Goal: Task Accomplishment & Management: Manage account settings

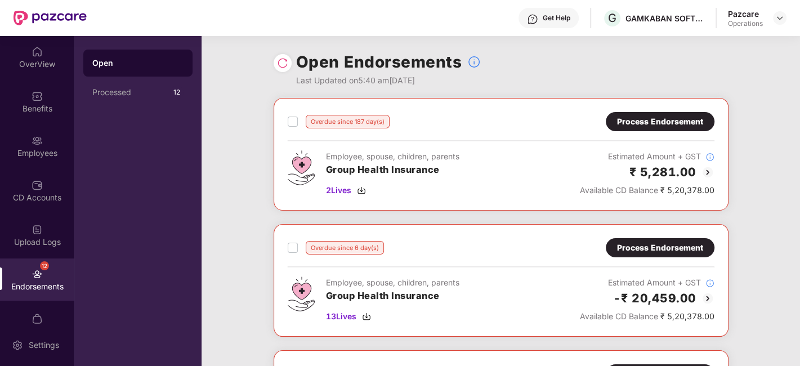
scroll to position [23, 0]
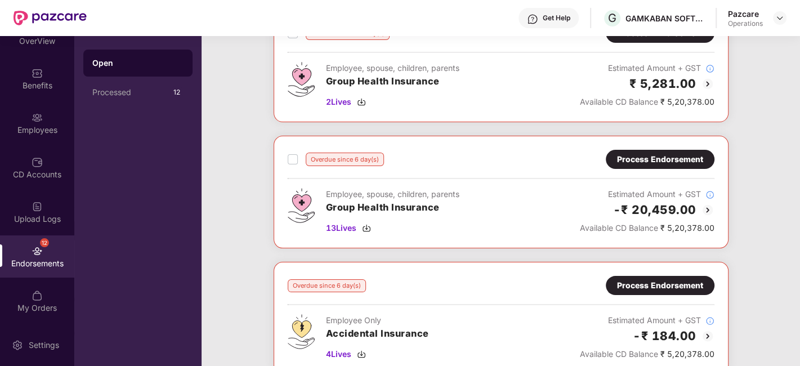
click at [638, 162] on div "Process Endorsement" at bounding box center [660, 159] width 86 height 12
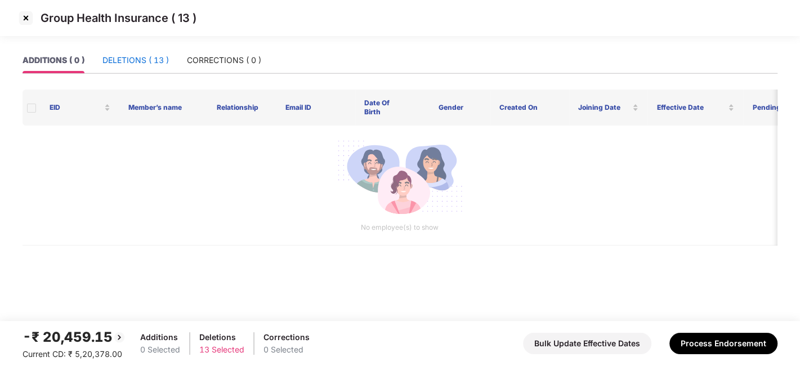
click at [131, 59] on div "DELETIONS ( 13 )" at bounding box center [135, 60] width 66 height 12
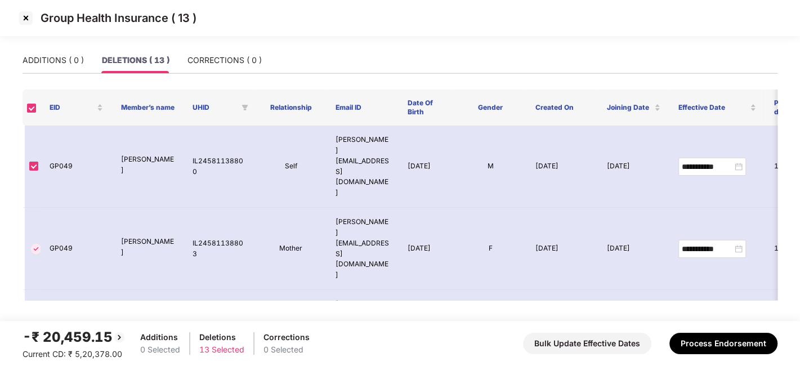
click at [20, 20] on img at bounding box center [26, 18] width 18 height 18
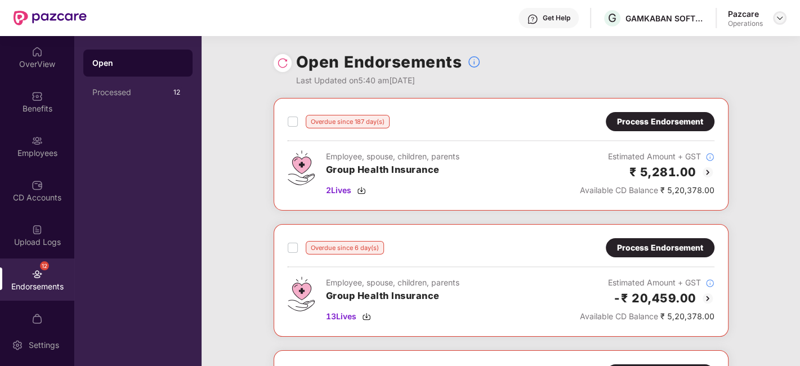
click at [778, 18] on img at bounding box center [779, 18] width 9 height 9
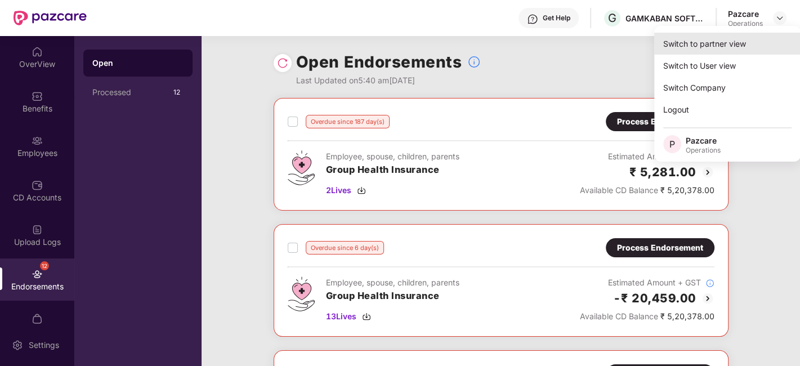
click at [694, 40] on div "Switch to partner view" at bounding box center [727, 44] width 146 height 22
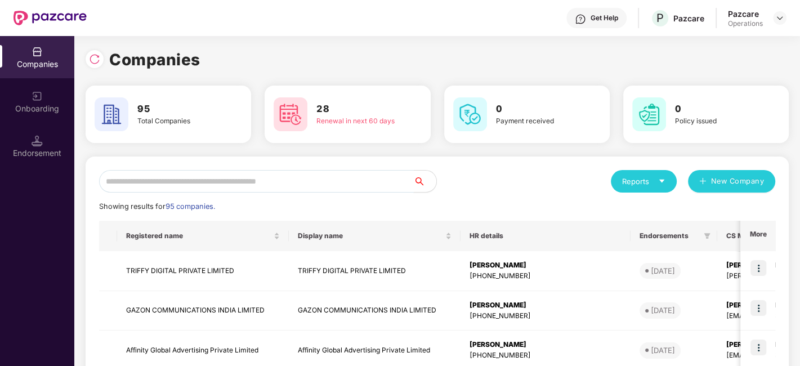
click at [350, 179] on input "text" at bounding box center [256, 181] width 315 height 23
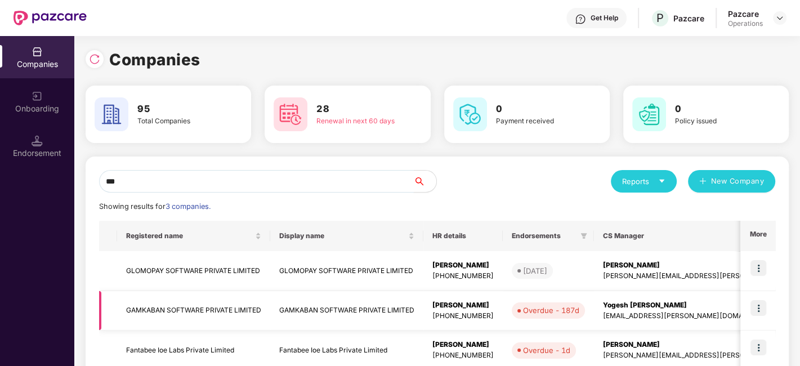
type input "***"
click at [189, 302] on td "GAMKABAN SOFTWARE PRIVATE LIMITED" at bounding box center [193, 311] width 153 height 40
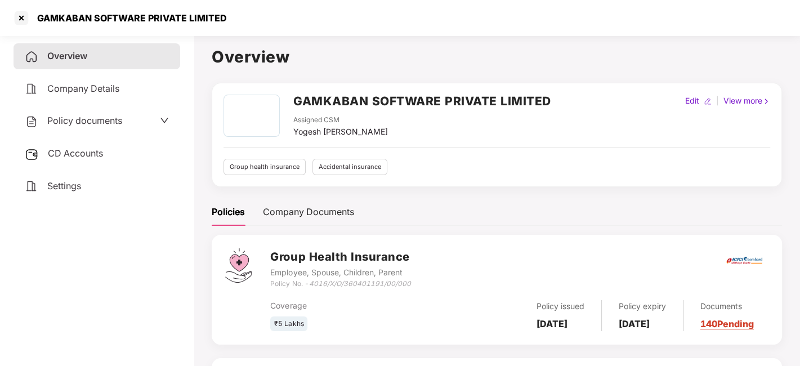
click at [78, 152] on span "CD Accounts" at bounding box center [75, 152] width 55 height 11
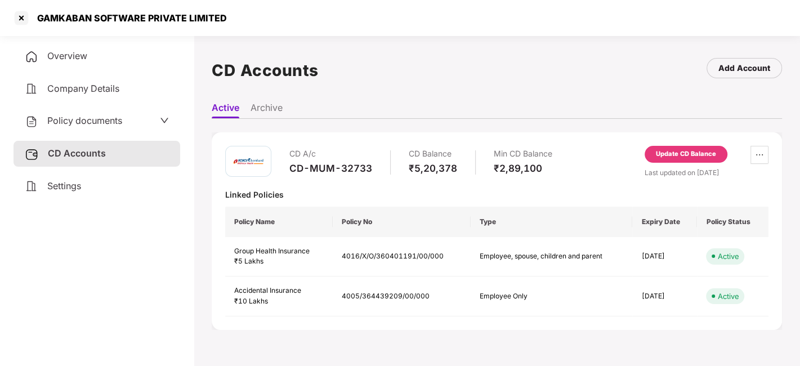
click at [668, 147] on div "Update CD Balance" at bounding box center [685, 154] width 83 height 17
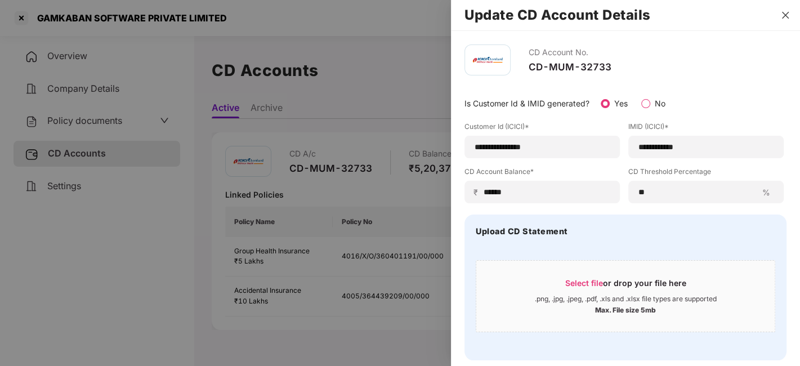
click at [783, 14] on icon "close" at bounding box center [785, 15] width 9 height 9
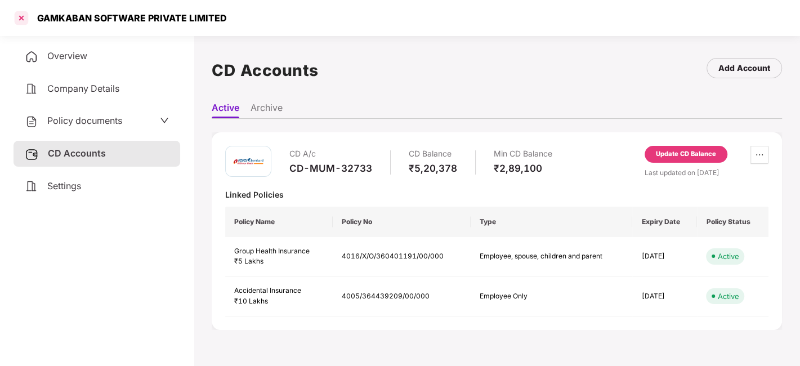
click at [19, 21] on div at bounding box center [21, 18] width 18 height 18
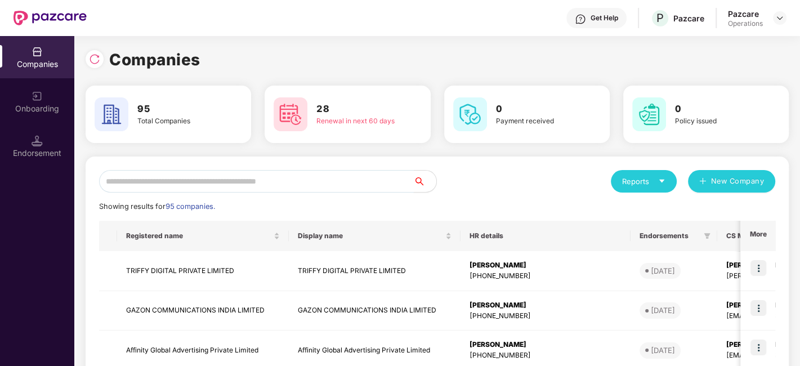
click at [186, 174] on input "text" at bounding box center [256, 181] width 315 height 23
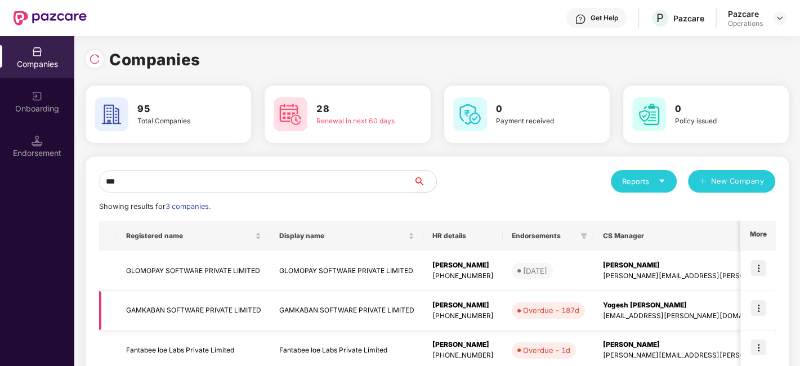
type input "***"
click at [765, 303] on img at bounding box center [758, 308] width 16 height 16
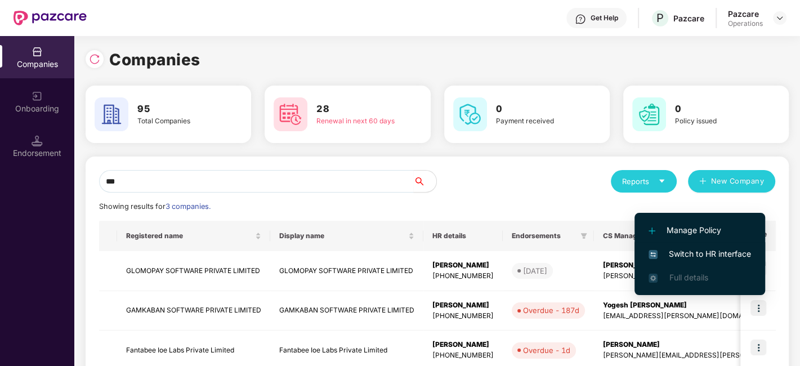
click at [686, 251] on span "Switch to HR interface" at bounding box center [699, 254] width 102 height 12
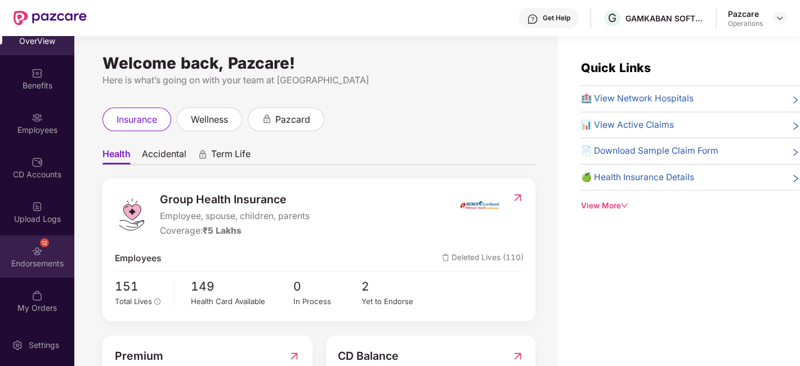
click at [20, 250] on div "12 Endorsements" at bounding box center [37, 256] width 74 height 42
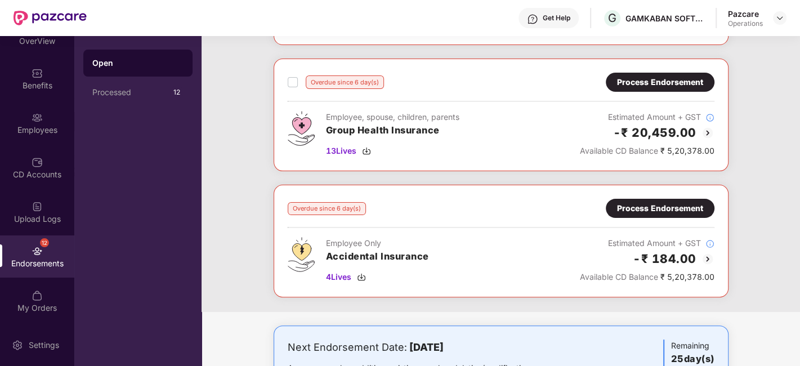
scroll to position [166, 0]
click at [652, 89] on div "Process Endorsement" at bounding box center [660, 81] width 109 height 19
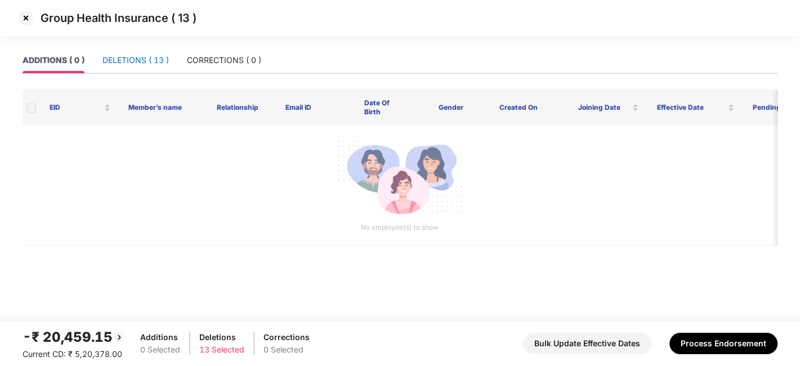
click at [145, 62] on div "DELETIONS ( 13 )" at bounding box center [135, 60] width 66 height 12
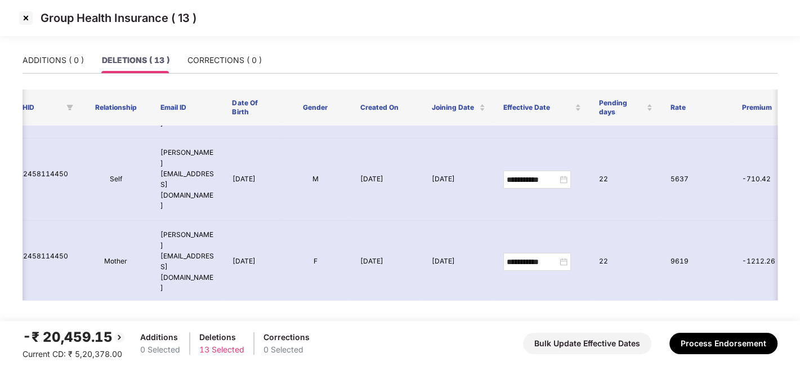
scroll to position [0, 175]
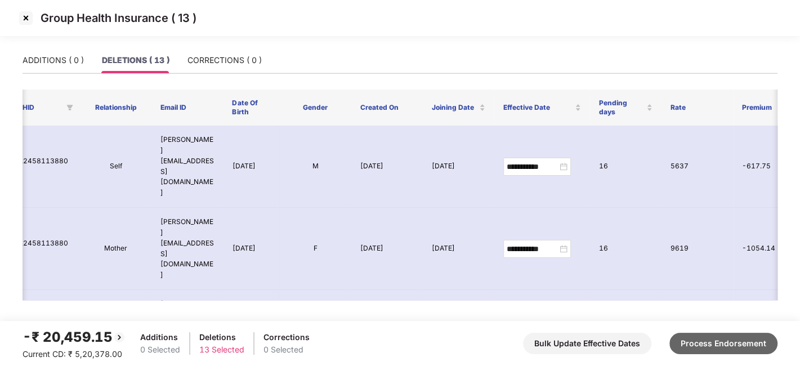
click at [693, 339] on button "Process Endorsement" at bounding box center [723, 343] width 108 height 21
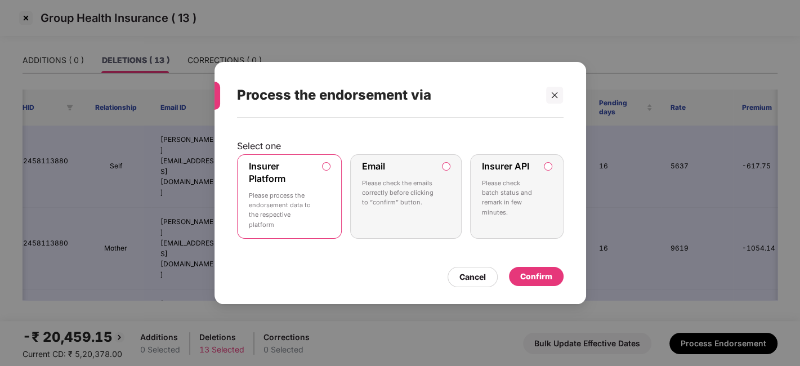
click at [534, 213] on p "Please check batch status and remark in few minutes." at bounding box center [508, 197] width 53 height 39
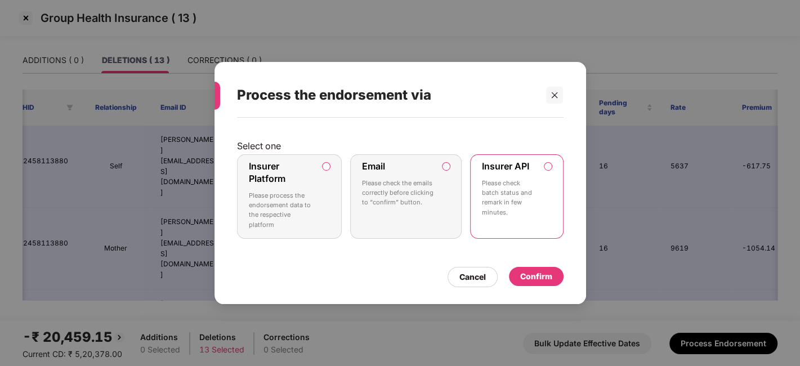
click at [537, 282] on div "Confirm" at bounding box center [536, 276] width 32 height 12
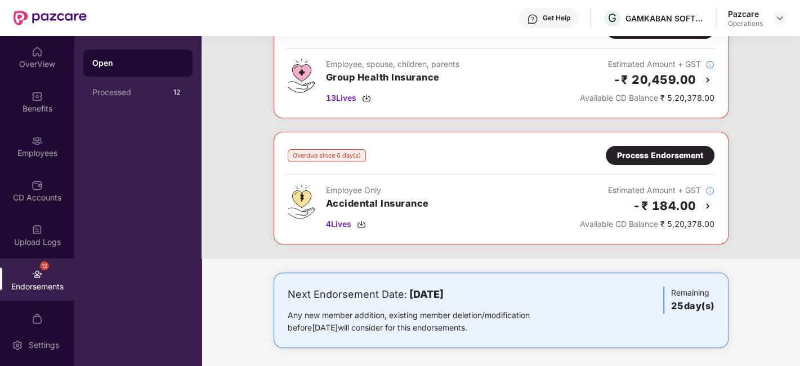
scroll to position [220, 0]
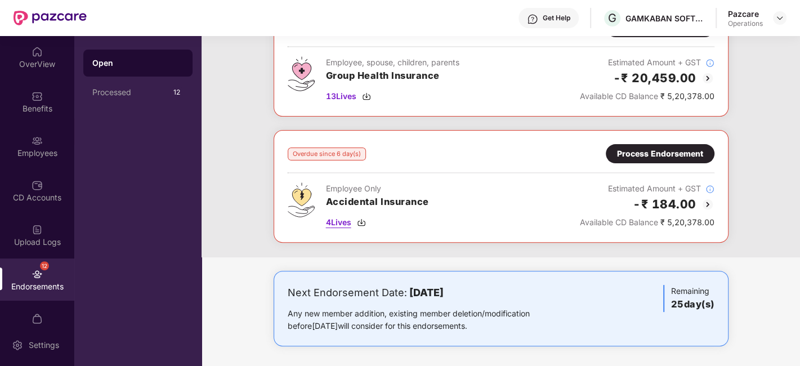
click at [339, 220] on span "4 Lives" at bounding box center [338, 222] width 25 height 12
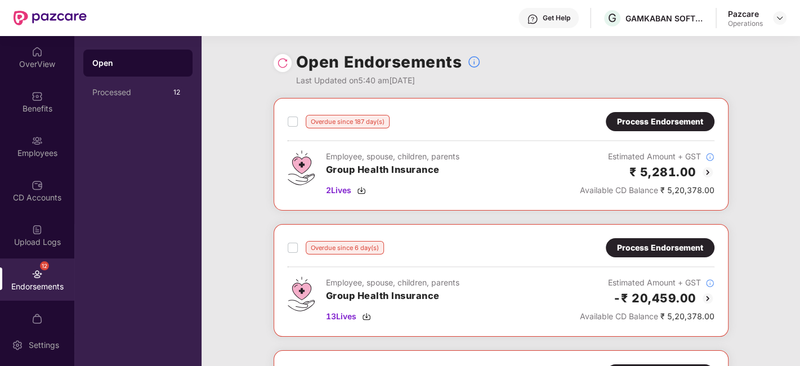
click at [276, 53] on div "Open Endorsements Last Updated on 5:40 am[DATE]" at bounding box center [501, 67] width 455 height 62
click at [246, 121] on div "Overdue since 187 day(s) Process Endorsement Employee, spouse, children, parent…" at bounding box center [500, 287] width 598 height 379
click at [283, 67] on img at bounding box center [282, 62] width 11 height 11
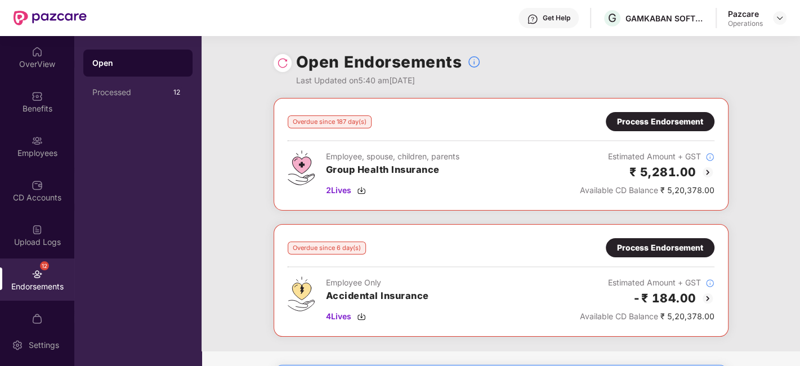
scroll to position [95, 0]
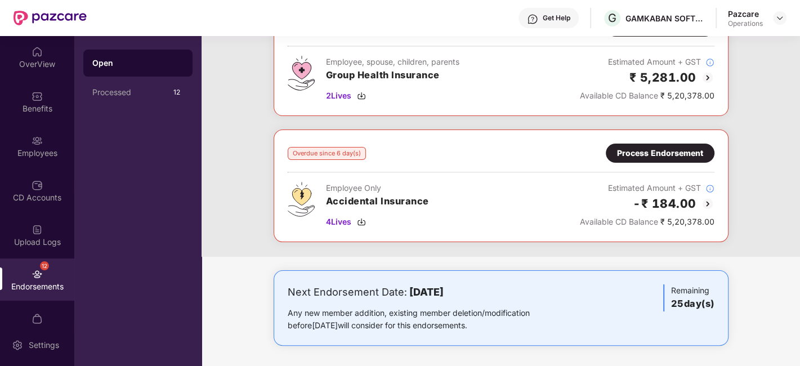
click at [628, 153] on div "Process Endorsement" at bounding box center [660, 153] width 86 height 12
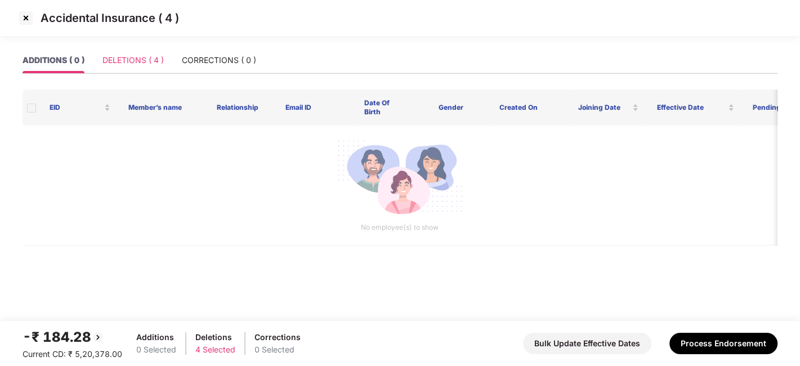
click at [122, 68] on div "DELETIONS ( 4 )" at bounding box center [132, 60] width 61 height 26
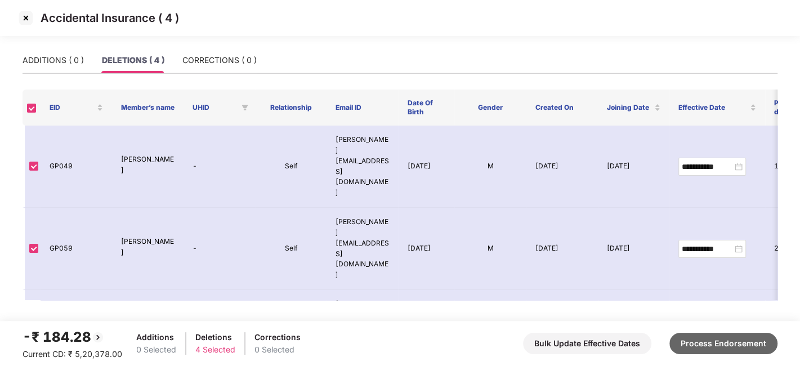
click at [725, 342] on button "Process Endorsement" at bounding box center [723, 343] width 108 height 21
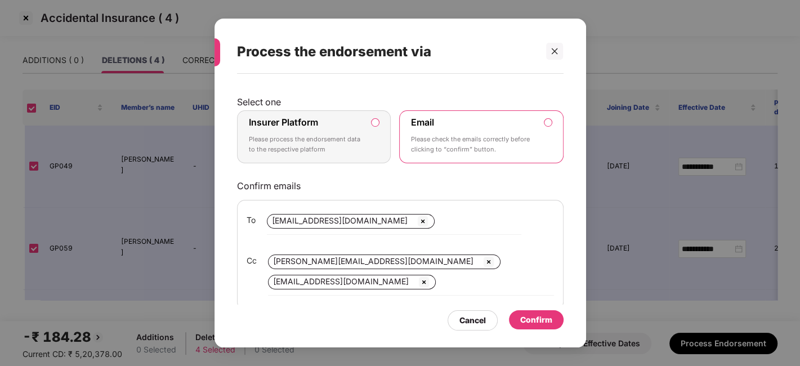
click at [355, 139] on p "Please process the endorsement data to the respective platform" at bounding box center [306, 145] width 115 height 20
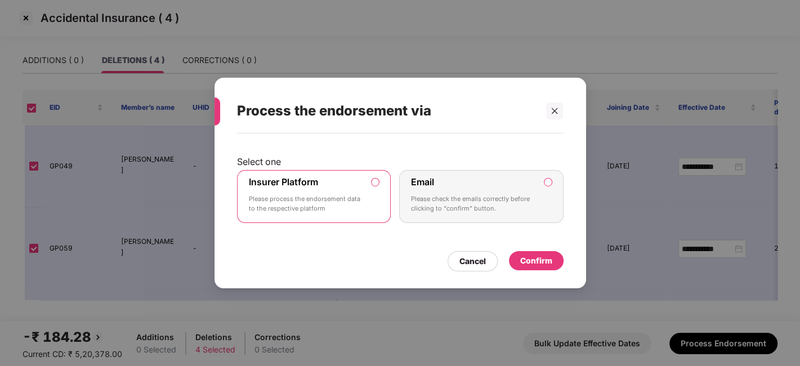
click at [542, 259] on div "Confirm" at bounding box center [536, 260] width 32 height 12
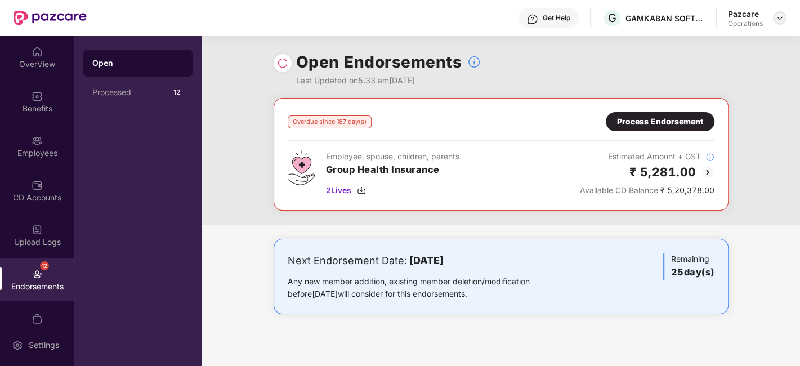
click at [778, 19] on img at bounding box center [779, 18] width 9 height 9
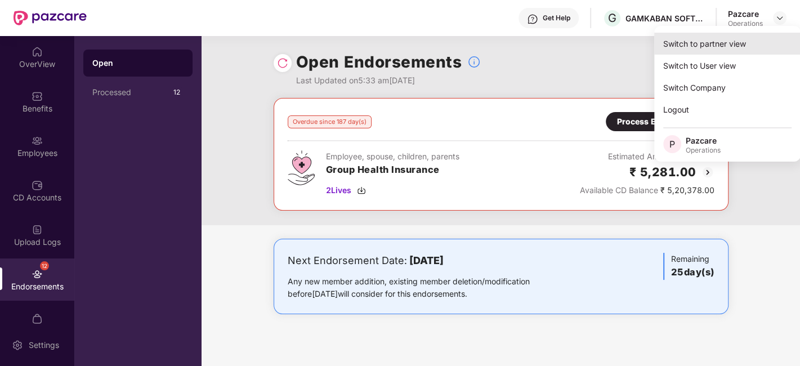
click at [695, 41] on div "Switch to partner view" at bounding box center [727, 44] width 146 height 22
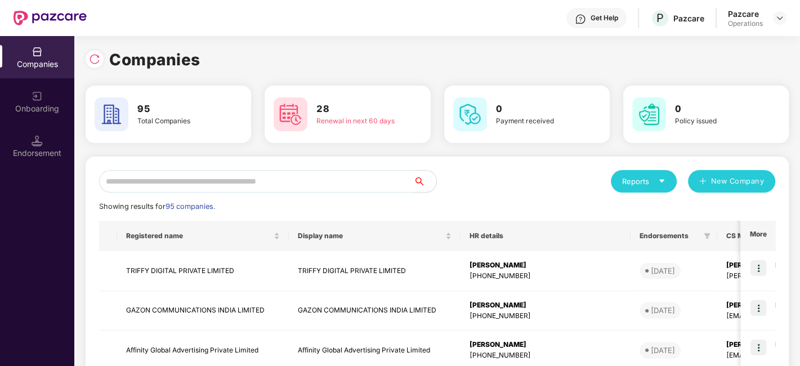
click at [203, 185] on input "text" at bounding box center [256, 181] width 315 height 23
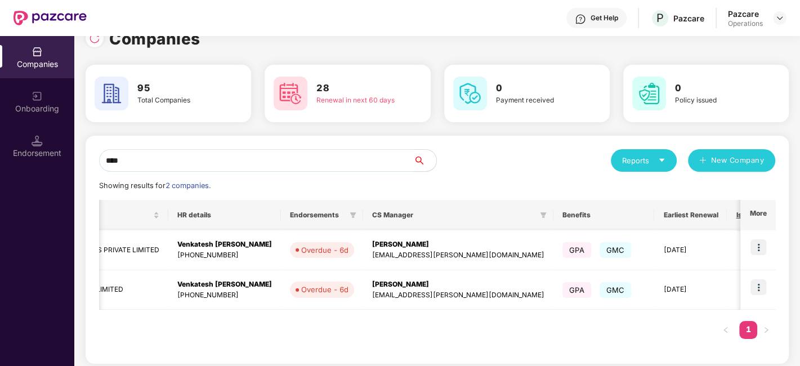
scroll to position [0, 0]
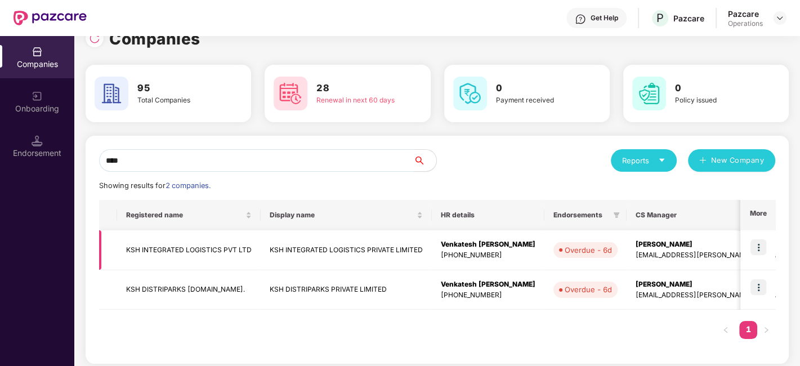
type input "***"
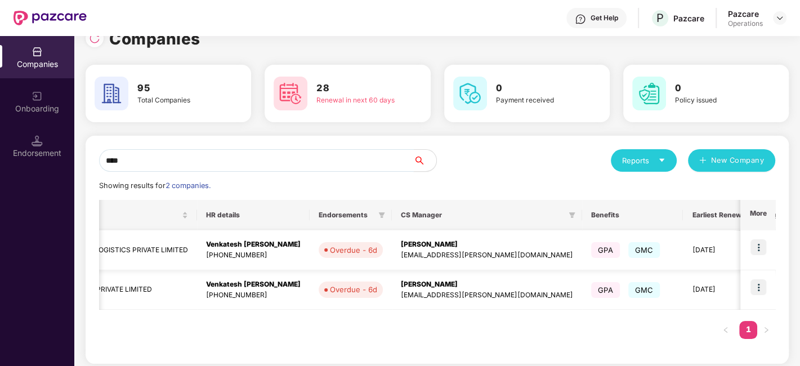
scroll to position [0, 284]
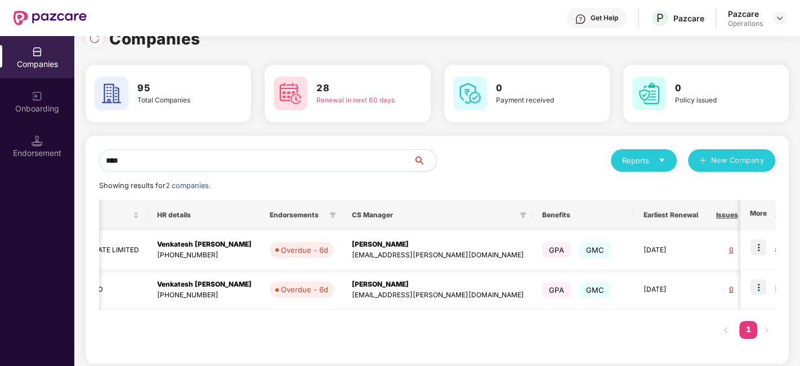
click at [759, 249] on img at bounding box center [758, 247] width 16 height 16
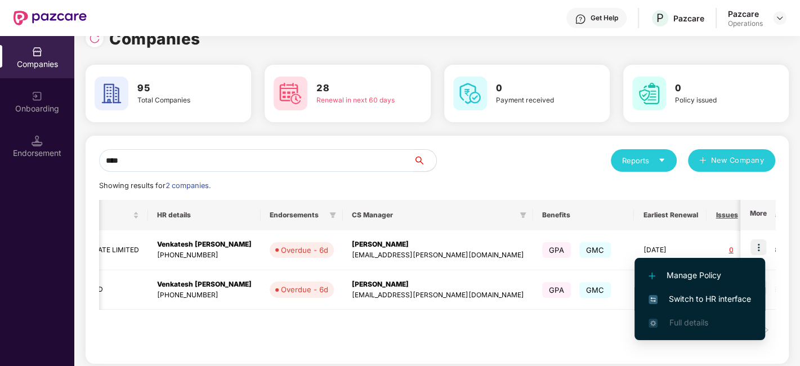
click at [708, 298] on span "Switch to HR interface" at bounding box center [699, 299] width 102 height 12
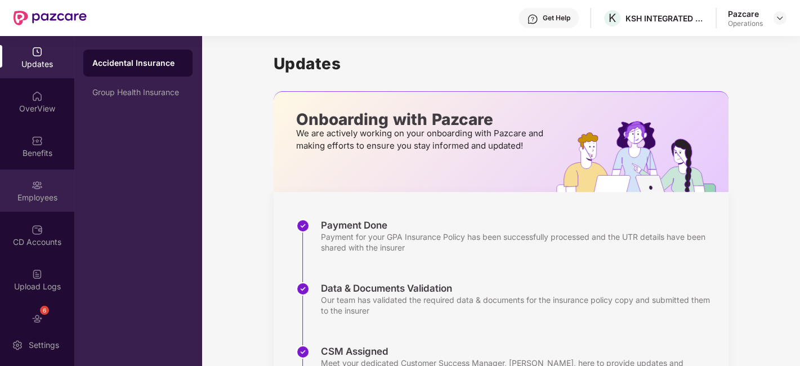
scroll to position [68, 0]
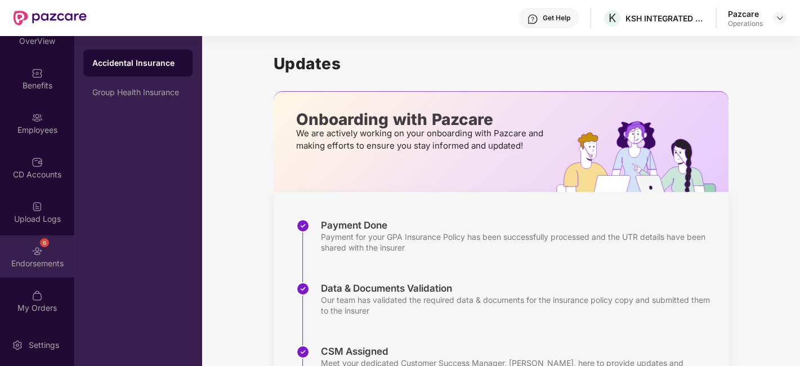
click at [25, 242] on div "6 Endorsements" at bounding box center [37, 256] width 74 height 42
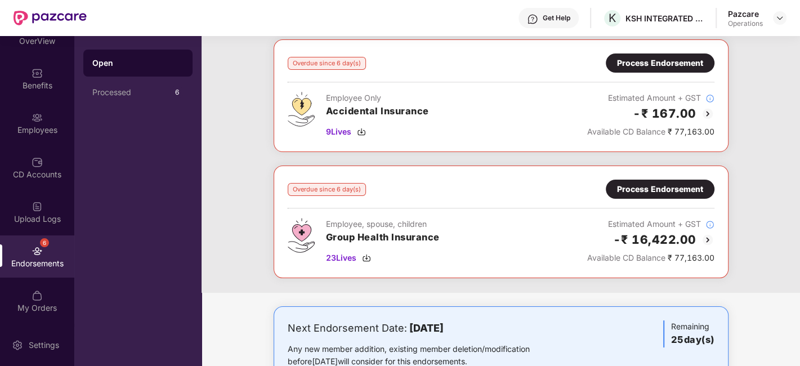
scroll to position [61, 0]
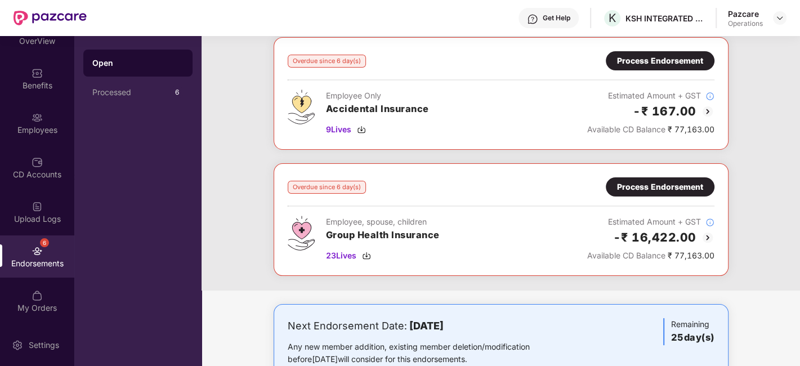
click at [650, 182] on div "Process Endorsement" at bounding box center [660, 187] width 86 height 12
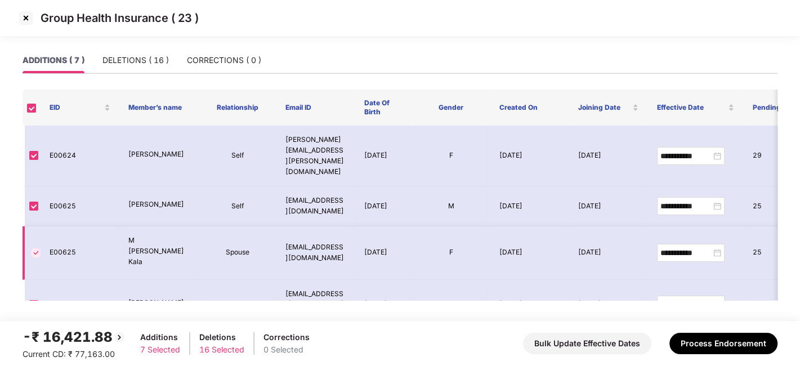
scroll to position [111, 0]
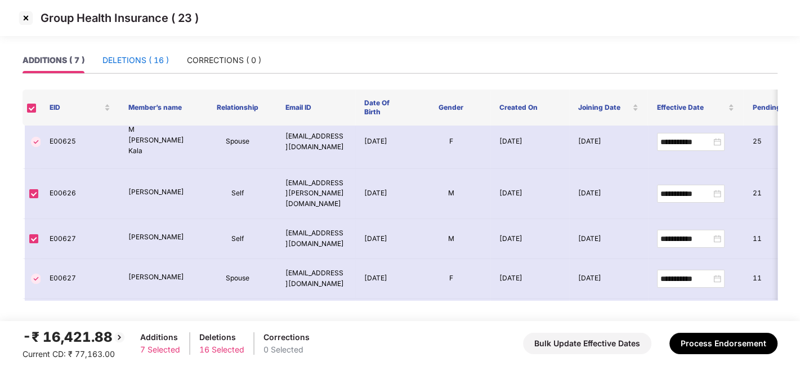
click at [130, 62] on div "DELETIONS ( 16 )" at bounding box center [135, 60] width 66 height 12
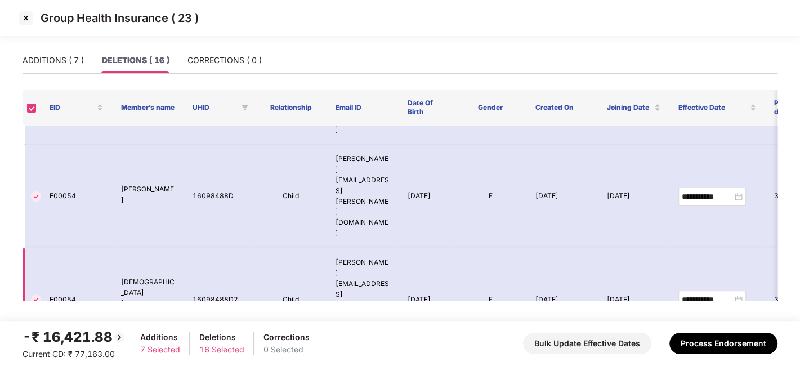
scroll to position [267, 0]
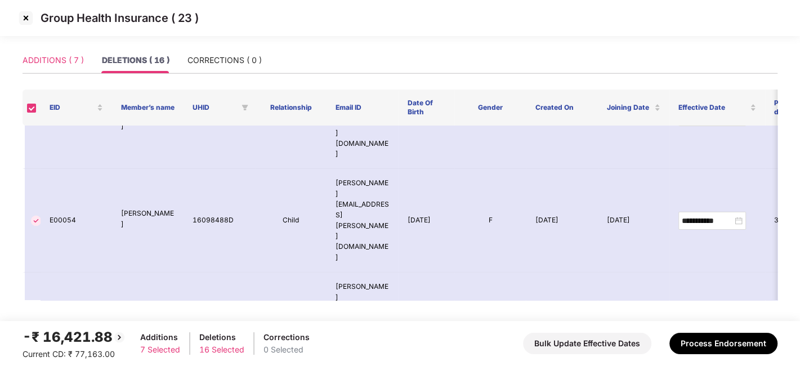
click at [64, 51] on div "ADDITIONS ( 7 )" at bounding box center [53, 60] width 61 height 26
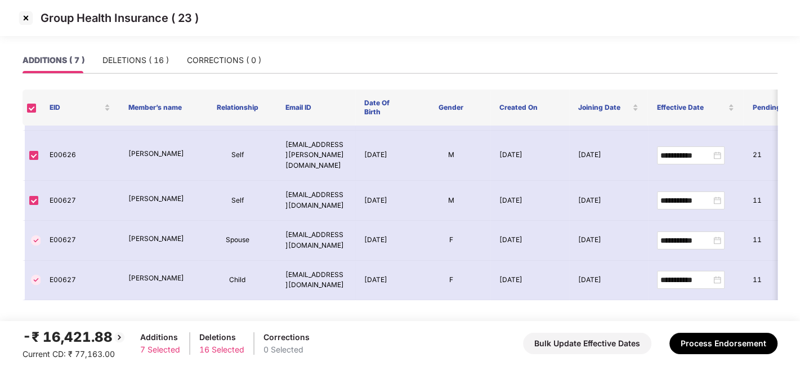
scroll to position [111, 0]
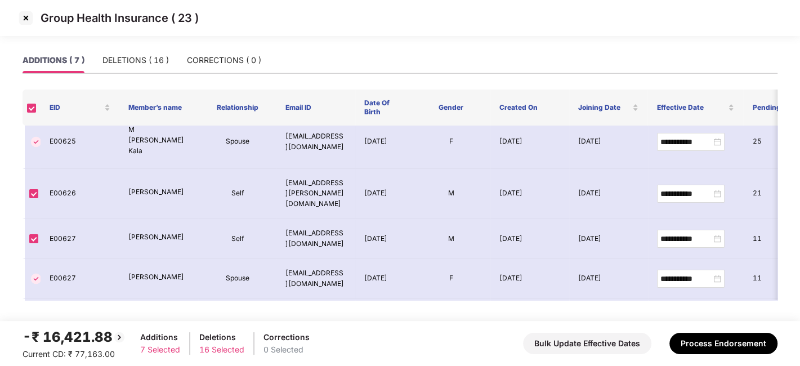
click at [23, 17] on img at bounding box center [26, 18] width 18 height 18
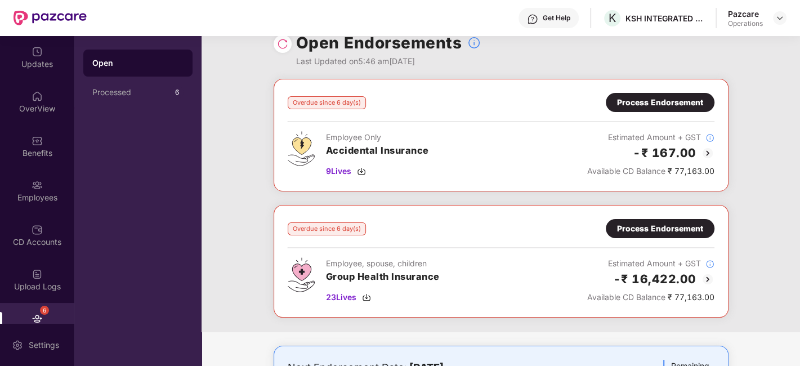
scroll to position [20, 0]
click at [339, 298] on span "23 Lives" at bounding box center [341, 296] width 30 height 12
click at [337, 171] on span "9 Lives" at bounding box center [338, 170] width 25 height 12
click at [781, 17] on img at bounding box center [779, 18] width 9 height 9
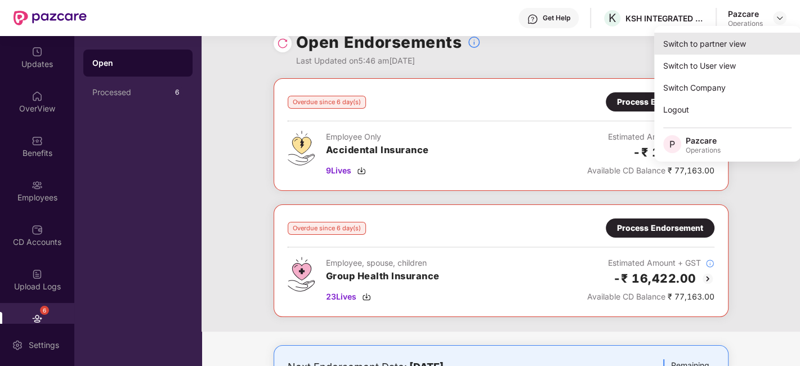
click at [707, 45] on div "Switch to partner view" at bounding box center [727, 44] width 146 height 22
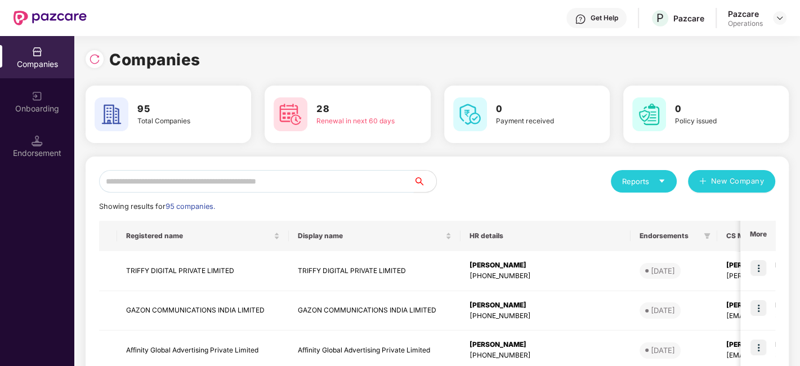
click at [364, 186] on input "text" at bounding box center [256, 181] width 315 height 23
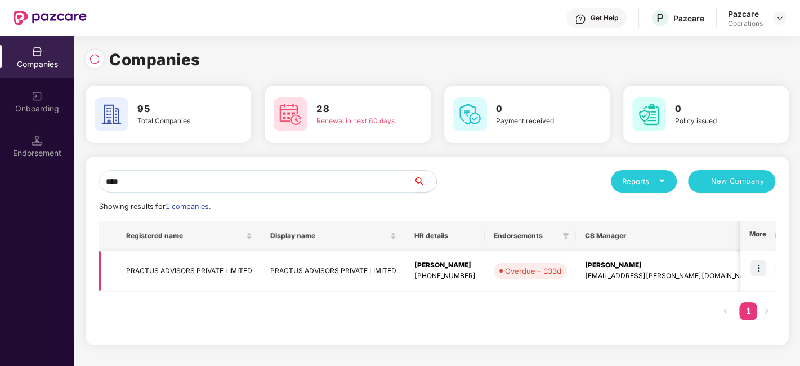
type input "****"
click at [763, 266] on img at bounding box center [758, 268] width 16 height 16
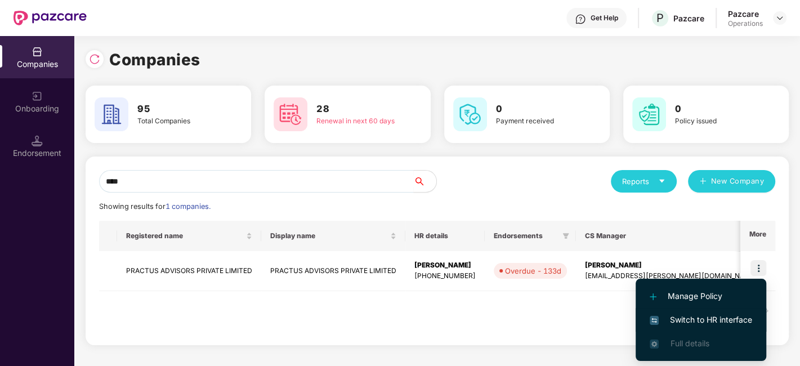
click at [703, 313] on span "Switch to HR interface" at bounding box center [701, 319] width 102 height 12
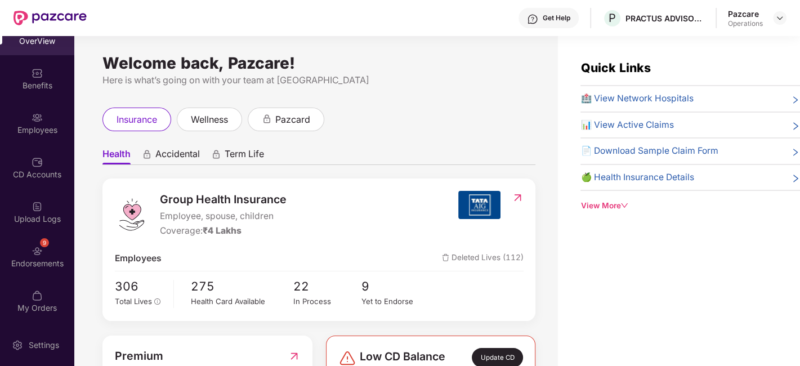
scroll to position [0, 0]
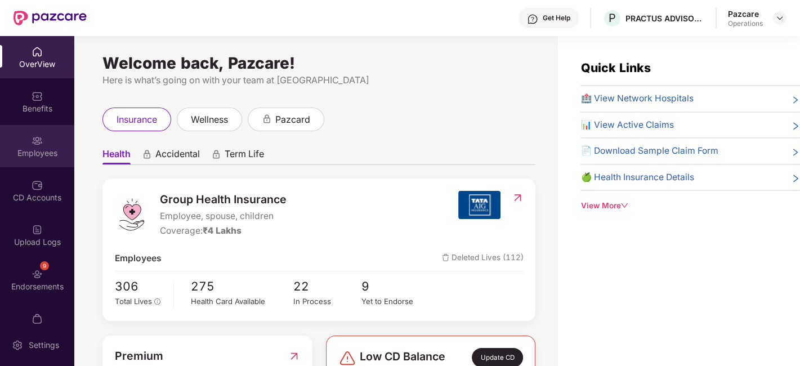
click at [27, 142] on div "Employees" at bounding box center [37, 146] width 74 height 42
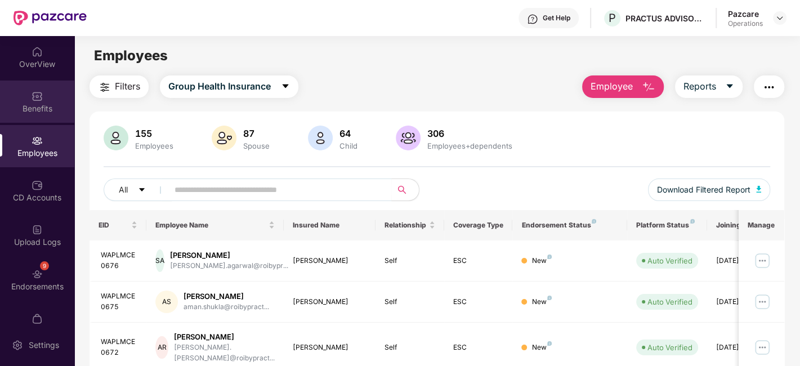
click at [28, 100] on div "Benefits" at bounding box center [37, 101] width 74 height 42
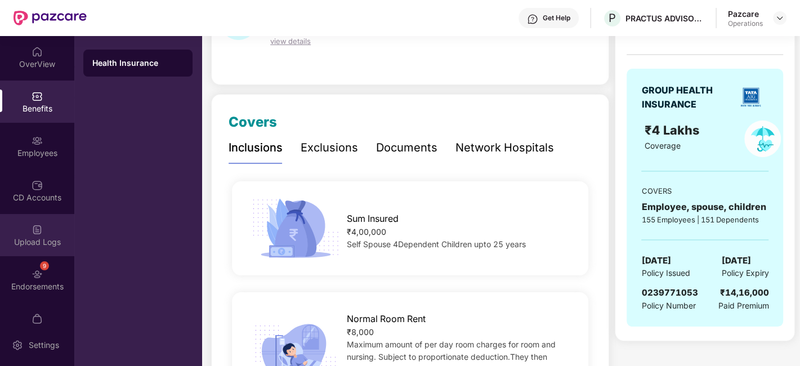
scroll to position [23, 0]
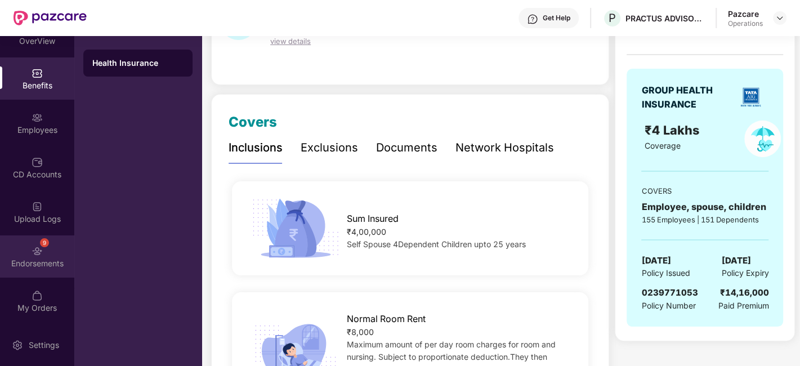
click at [32, 252] on img at bounding box center [37, 250] width 11 height 11
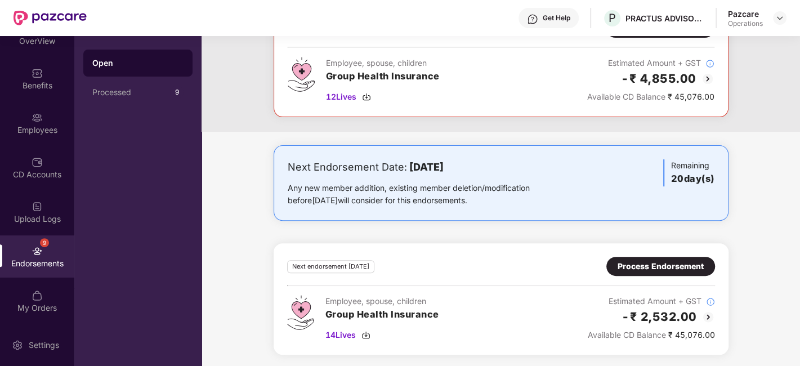
scroll to position [137, 0]
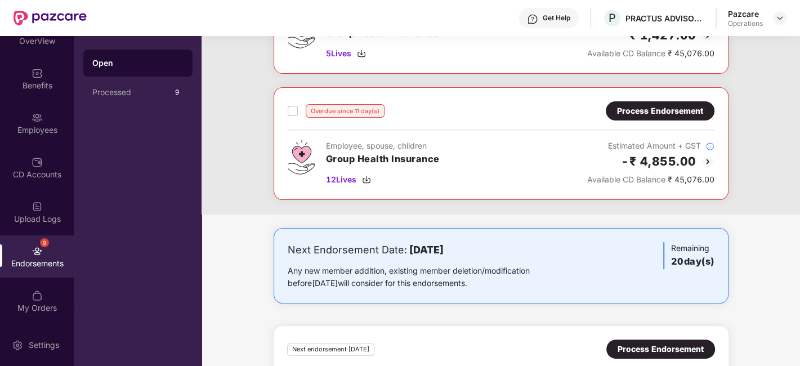
click at [639, 111] on div "Process Endorsement" at bounding box center [660, 111] width 86 height 12
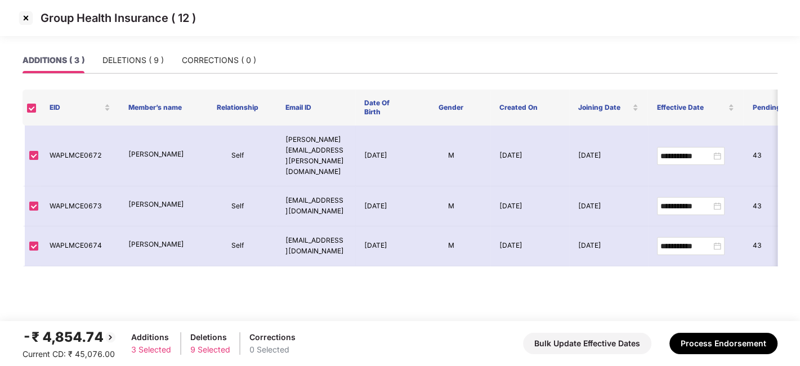
click at [25, 20] on img at bounding box center [26, 18] width 18 height 18
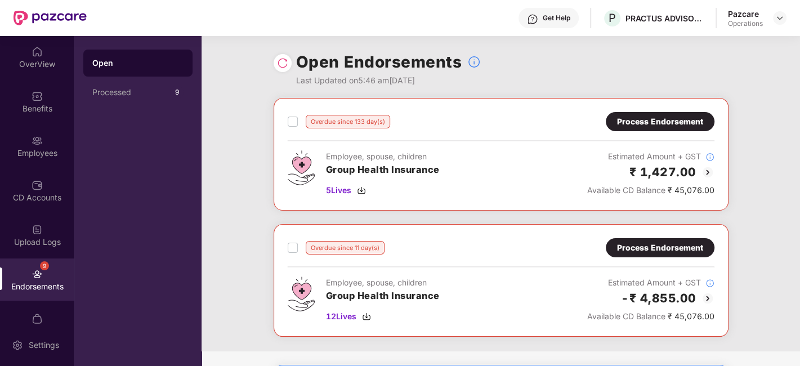
scroll to position [220, 0]
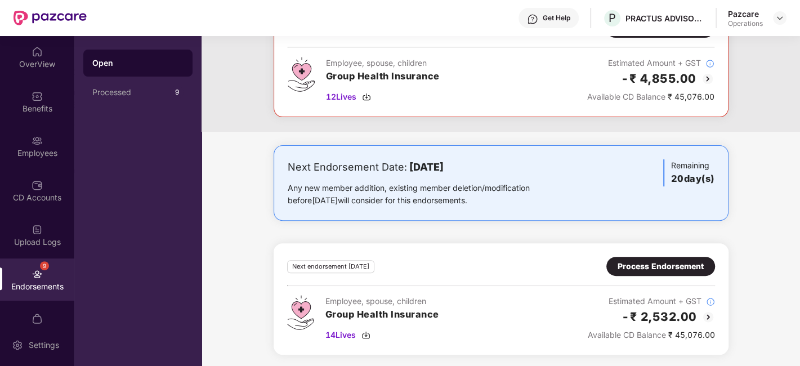
click at [638, 262] on div "Process Endorsement" at bounding box center [660, 266] width 86 height 12
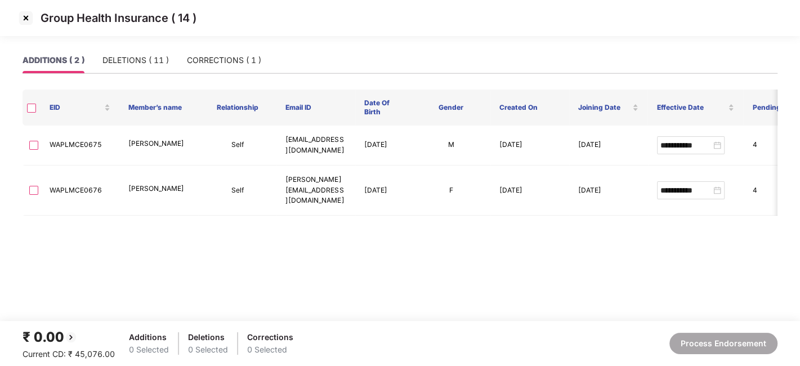
click at [24, 15] on img at bounding box center [26, 18] width 18 height 18
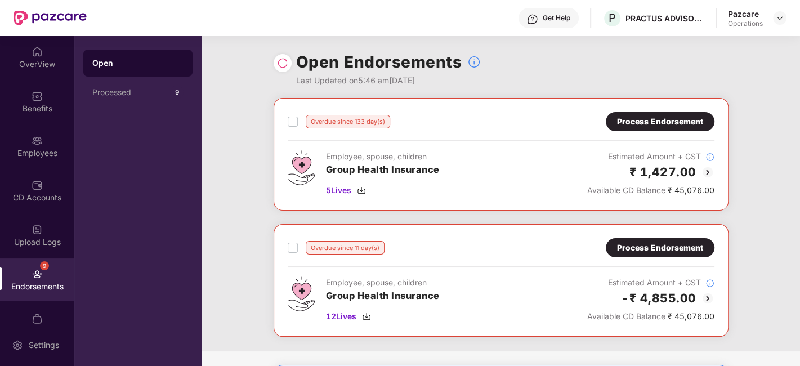
scroll to position [38, 0]
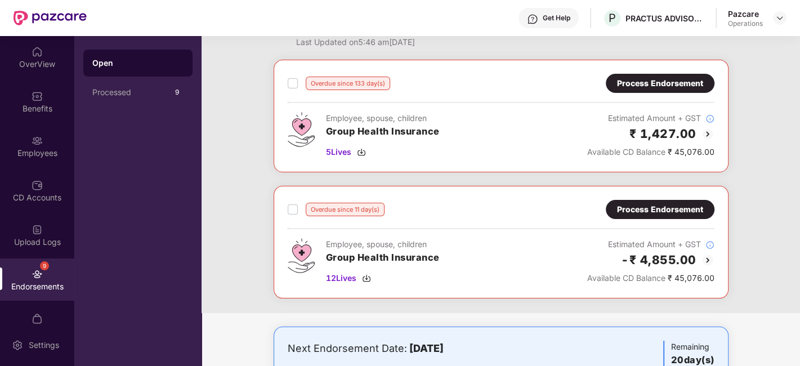
click at [642, 212] on div "Process Endorsement" at bounding box center [660, 209] width 86 height 12
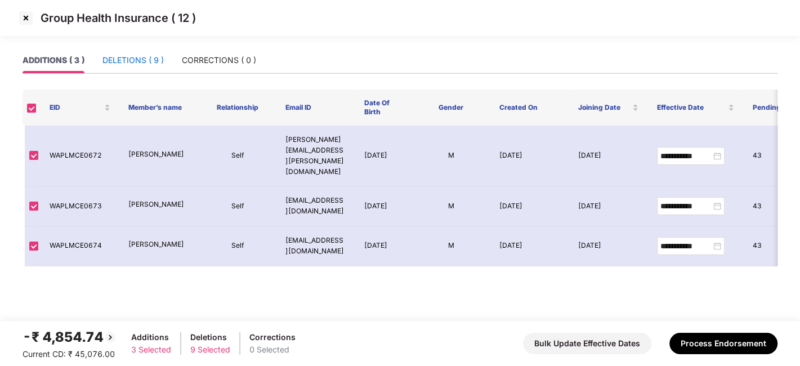
click at [134, 56] on div "DELETIONS ( 9 )" at bounding box center [132, 60] width 61 height 12
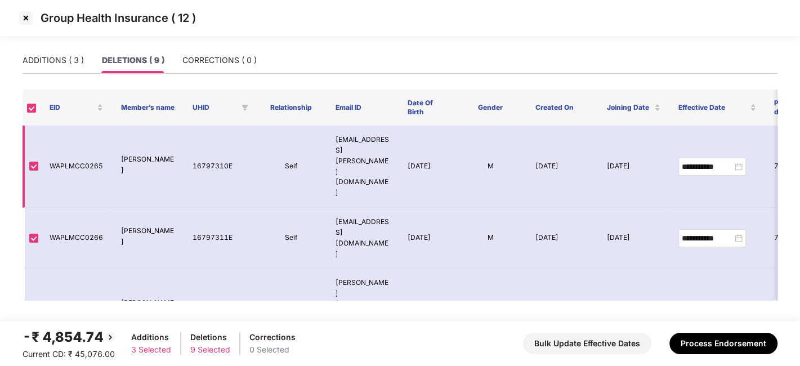
scroll to position [267, 0]
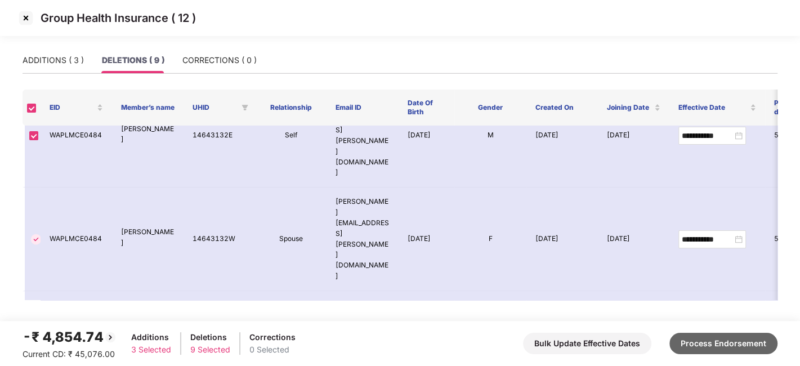
click at [719, 347] on button "Process Endorsement" at bounding box center [723, 343] width 108 height 21
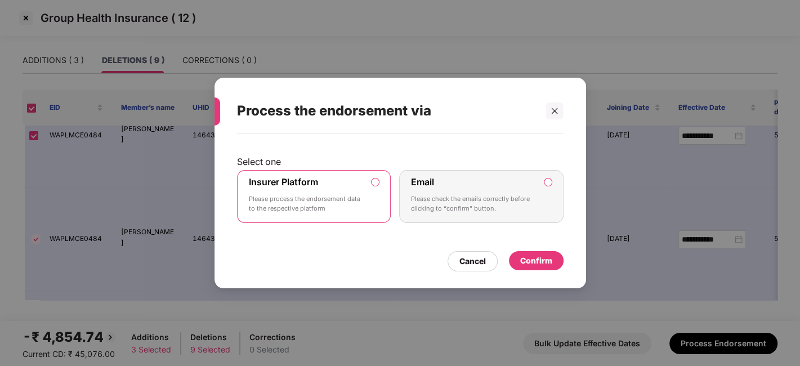
click at [529, 256] on div "Confirm" at bounding box center [536, 260] width 32 height 12
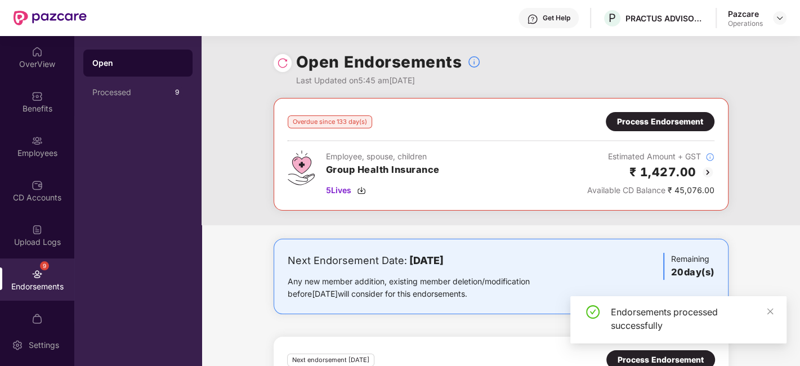
scroll to position [94, 0]
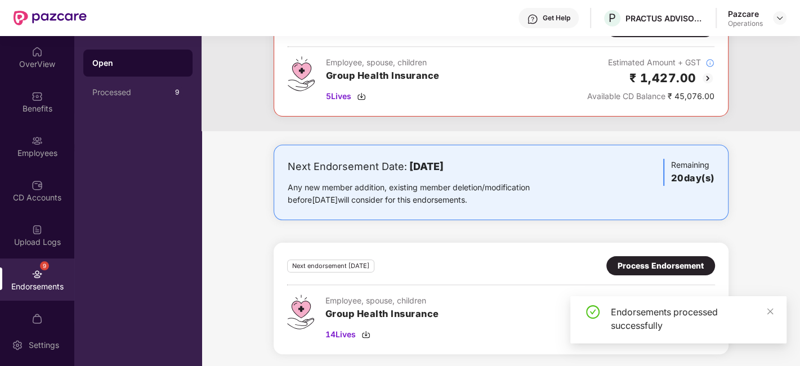
click at [637, 265] on div "Process Endorsement" at bounding box center [660, 265] width 86 height 12
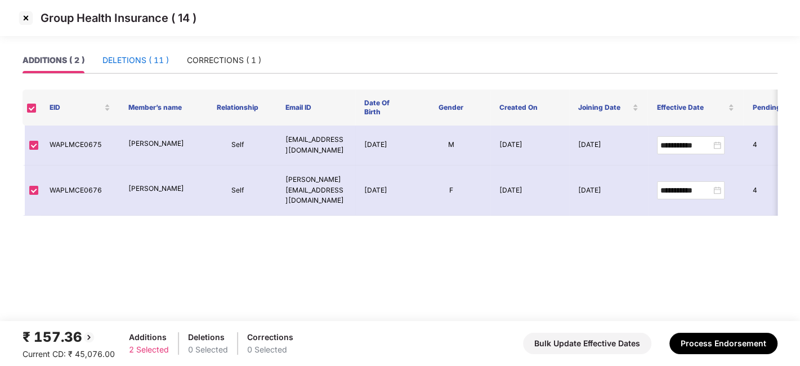
click at [126, 62] on div "DELETIONS ( 11 )" at bounding box center [135, 60] width 66 height 12
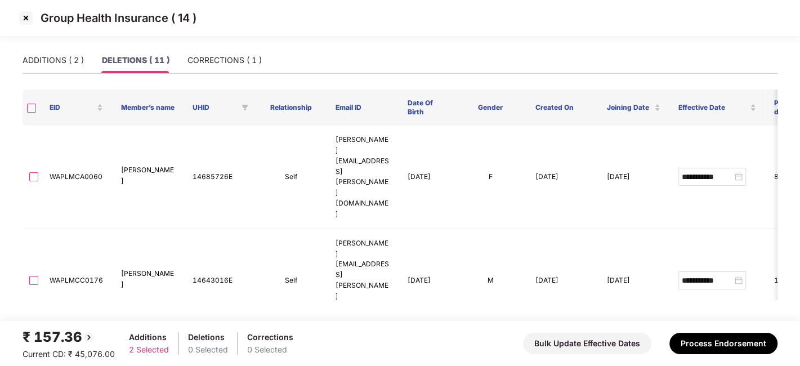
scroll to position [293, 0]
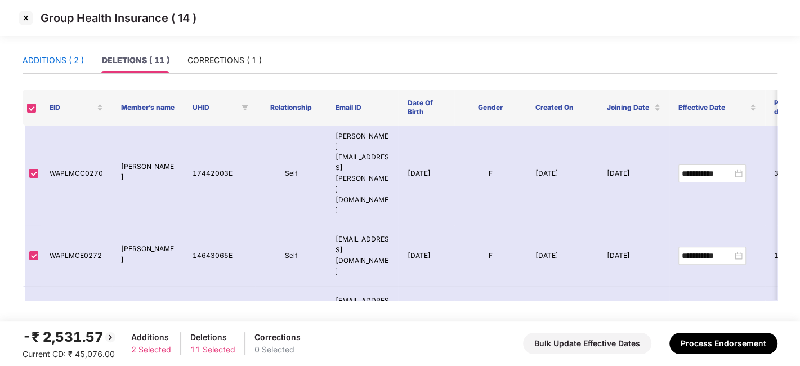
click at [48, 57] on div "ADDITIONS ( 2 )" at bounding box center [53, 60] width 61 height 12
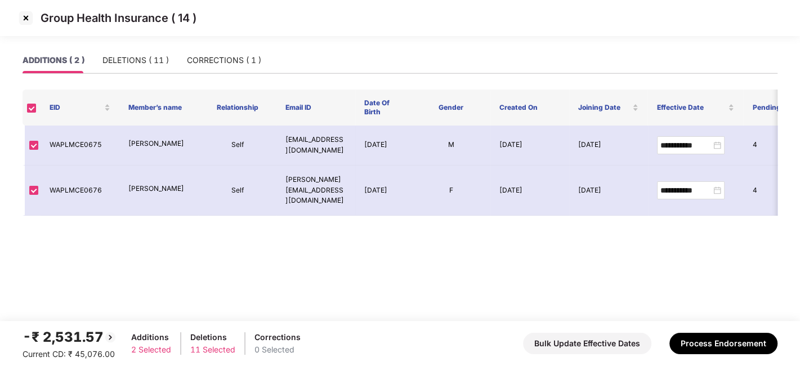
scroll to position [0, 0]
click at [127, 62] on div "DELETIONS ( 11 )" at bounding box center [135, 60] width 66 height 12
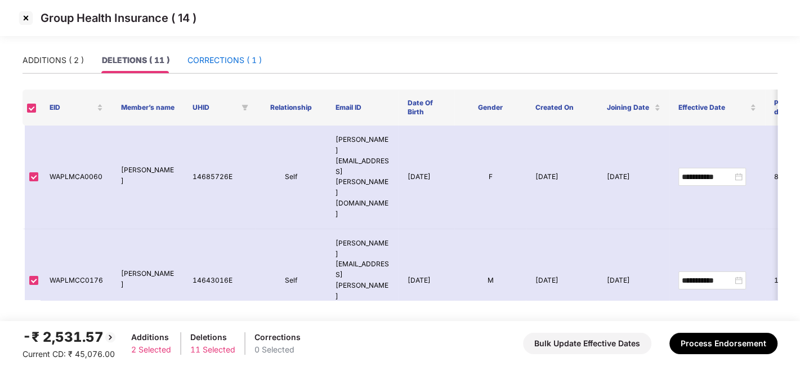
click at [218, 65] on div "CORRECTIONS ( 1 )" at bounding box center [224, 60] width 74 height 12
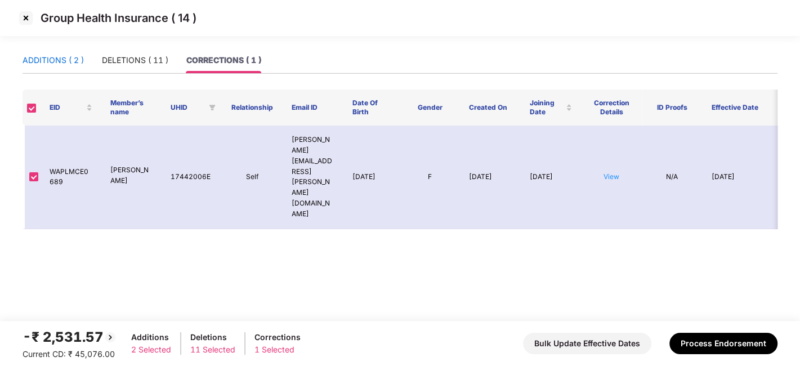
click at [57, 54] on div "ADDITIONS ( 2 )" at bounding box center [53, 60] width 61 height 12
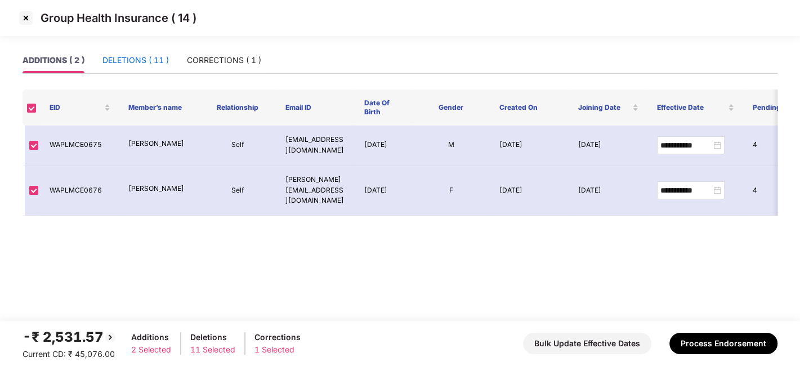
click at [141, 64] on div "DELETIONS ( 11 )" at bounding box center [135, 60] width 66 height 12
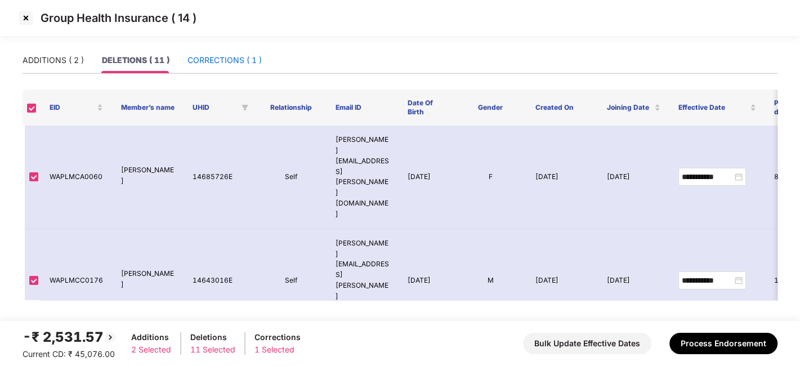
click at [216, 60] on div "CORRECTIONS ( 1 )" at bounding box center [224, 60] width 74 height 12
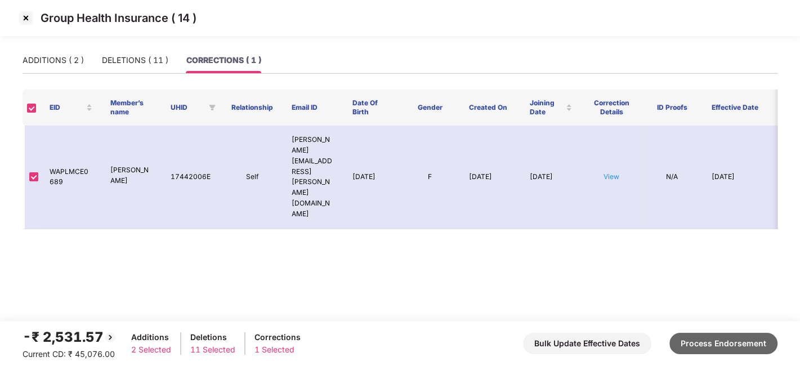
click at [708, 349] on button "Process Endorsement" at bounding box center [723, 343] width 108 height 21
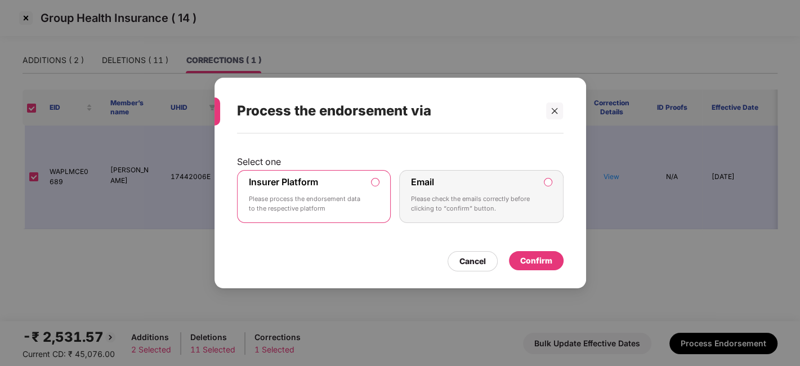
click at [539, 256] on div "Confirm" at bounding box center [536, 260] width 32 height 12
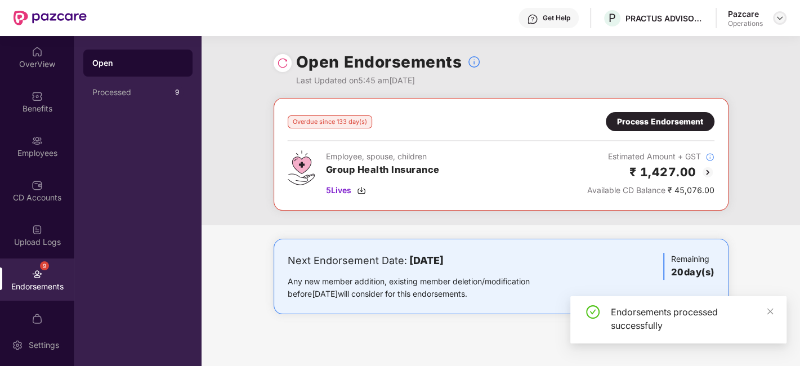
click at [777, 19] on img at bounding box center [779, 18] width 9 height 9
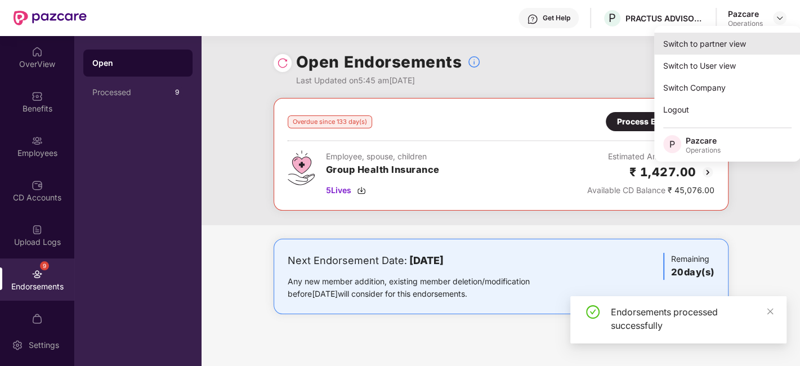
click at [714, 39] on div "Switch to partner view" at bounding box center [727, 44] width 146 height 22
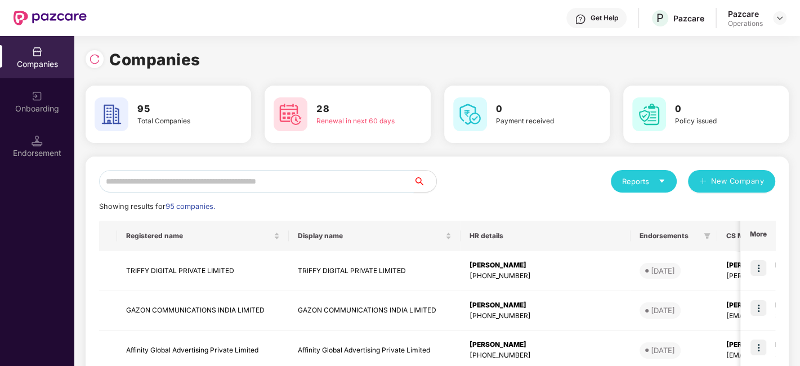
click at [312, 184] on input "text" at bounding box center [256, 181] width 315 height 23
click at [143, 173] on input "text" at bounding box center [256, 181] width 315 height 23
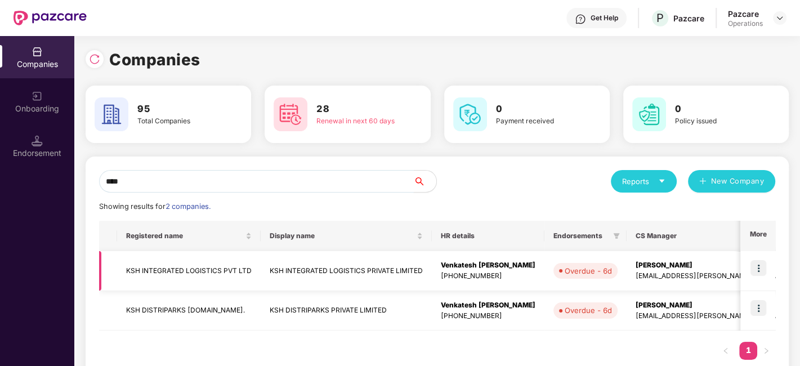
type input "***"
click at [759, 266] on img at bounding box center [758, 268] width 16 height 16
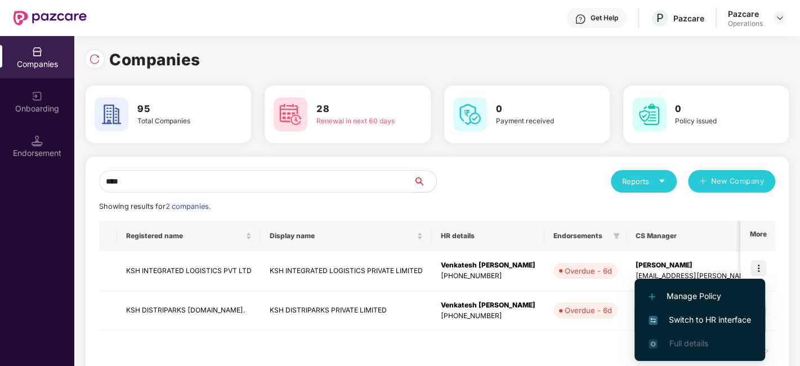
click at [677, 314] on span "Switch to HR interface" at bounding box center [699, 319] width 102 height 12
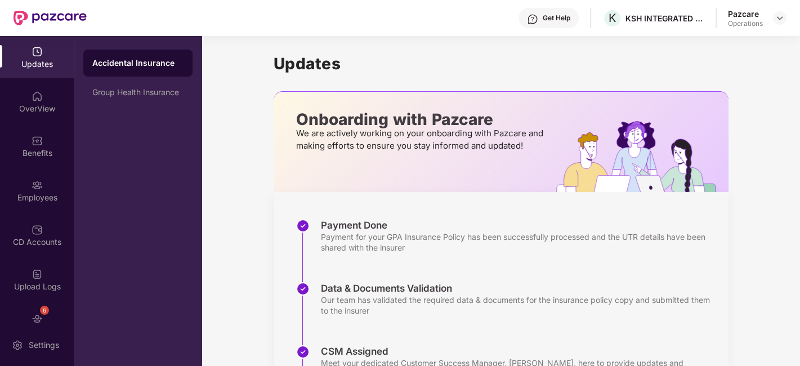
scroll to position [68, 0]
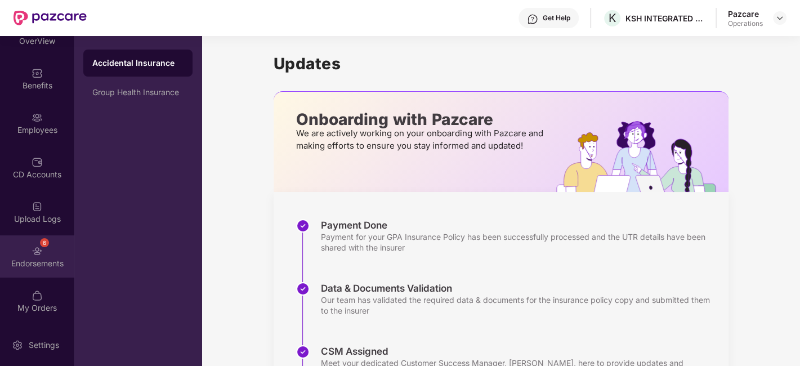
click at [28, 250] on div "6 Endorsements" at bounding box center [37, 256] width 74 height 42
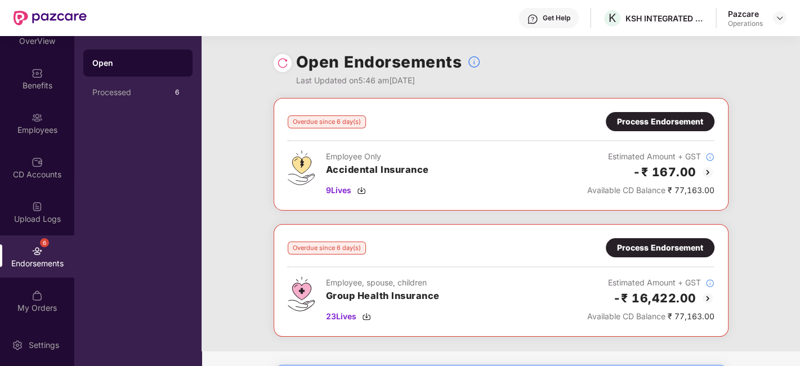
scroll to position [50, 0]
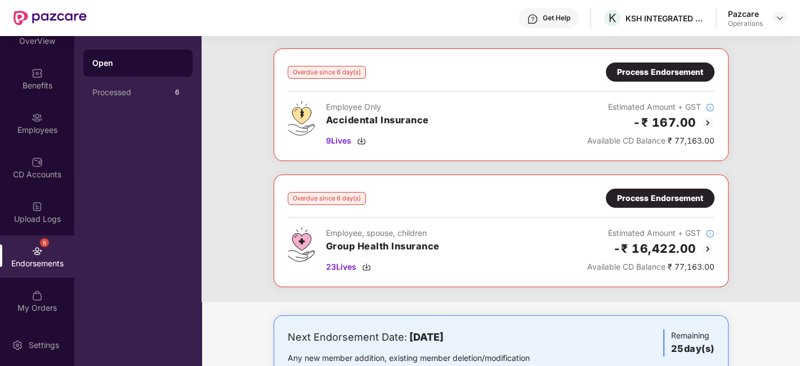
click at [654, 194] on div "Process Endorsement" at bounding box center [660, 198] width 86 height 12
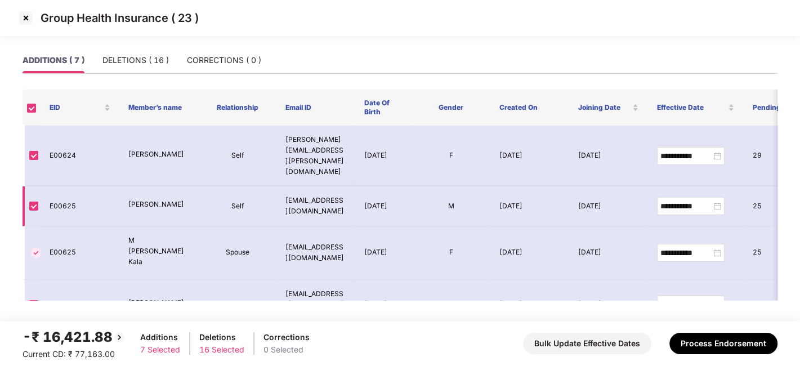
scroll to position [111, 0]
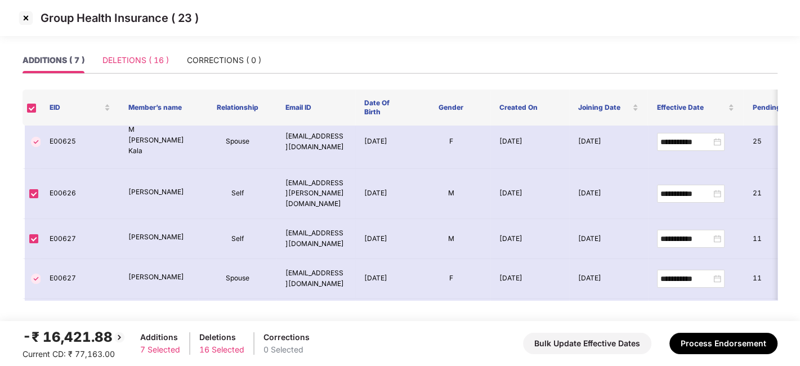
click at [122, 50] on div "DELETIONS ( 16 )" at bounding box center [135, 60] width 66 height 26
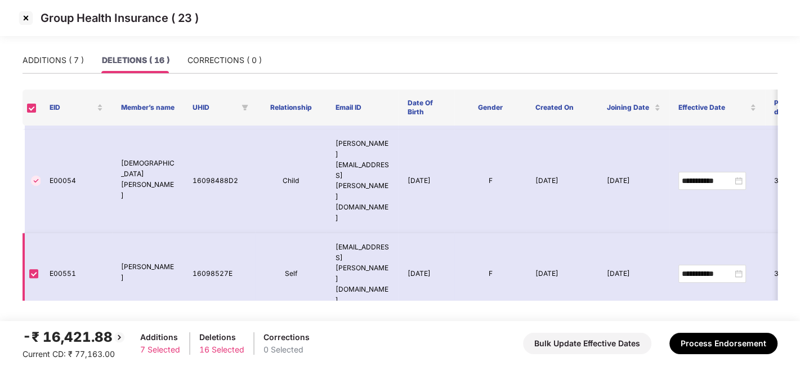
scroll to position [506, 0]
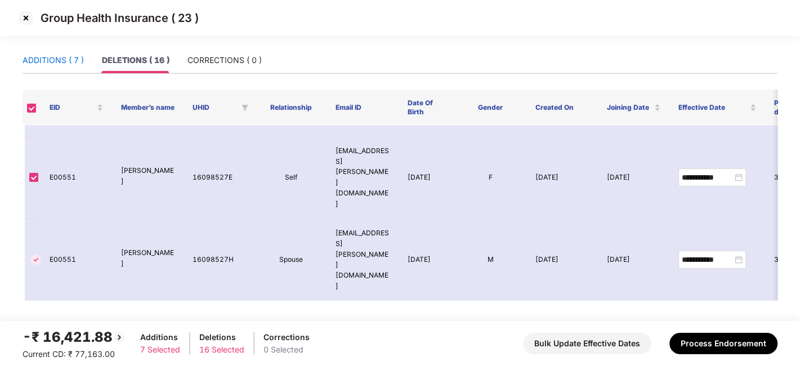
click at [43, 57] on div "ADDITIONS ( 7 )" at bounding box center [53, 60] width 61 height 12
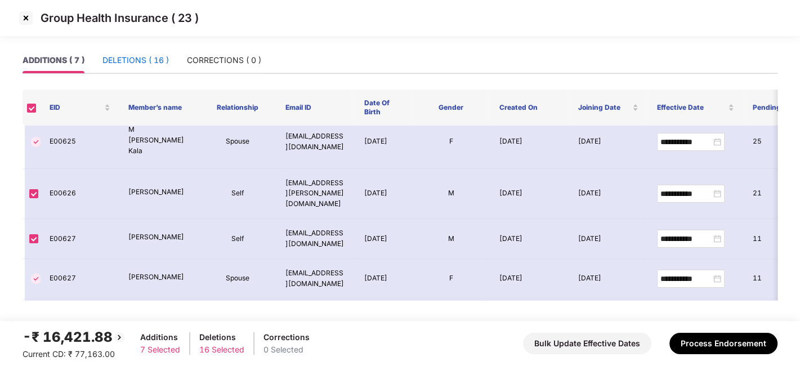
click at [135, 62] on div "DELETIONS ( 16 )" at bounding box center [135, 60] width 66 height 12
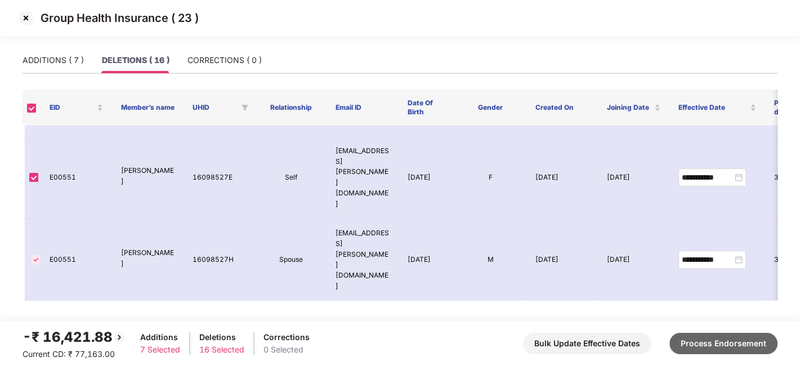
click at [706, 343] on button "Process Endorsement" at bounding box center [723, 343] width 108 height 21
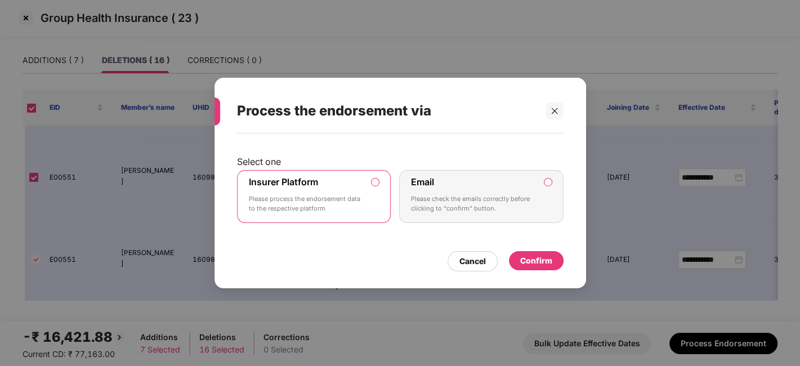
click at [530, 258] on div "Confirm" at bounding box center [536, 260] width 32 height 12
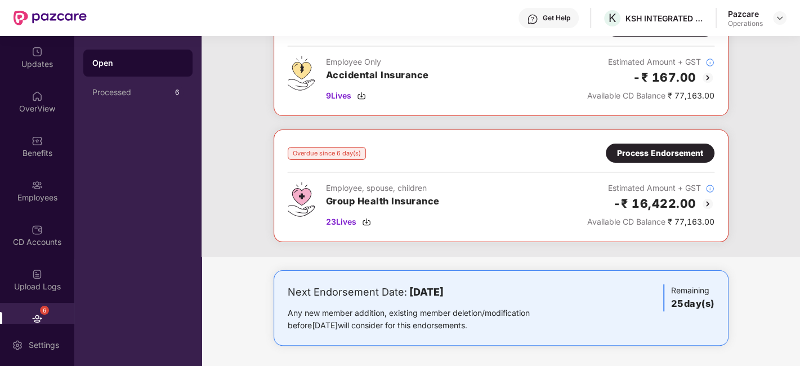
scroll to position [0, 0]
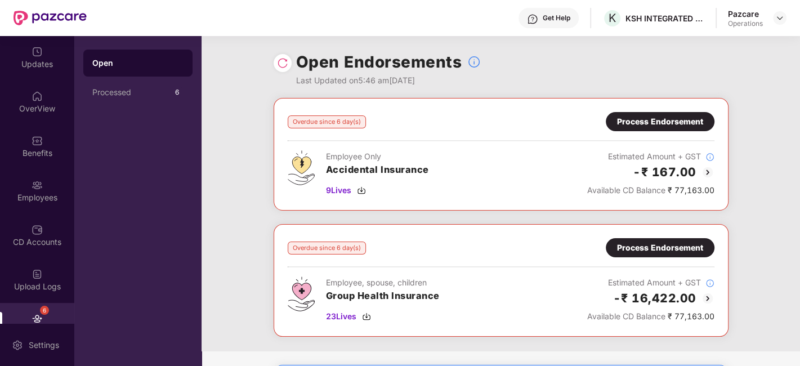
click at [279, 65] on img at bounding box center [282, 62] width 11 height 11
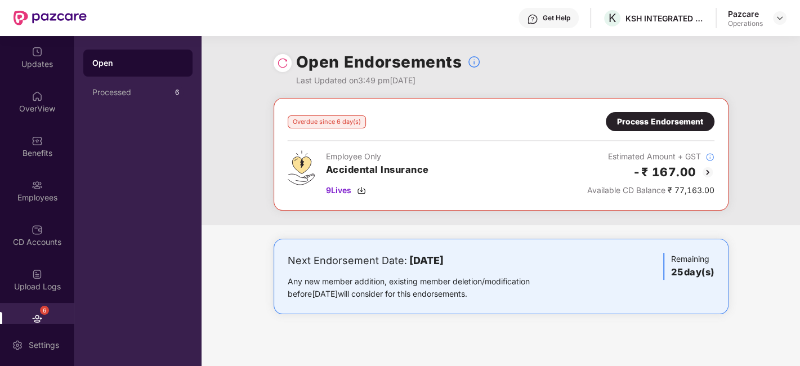
click at [653, 123] on div "Process Endorsement" at bounding box center [660, 121] width 86 height 12
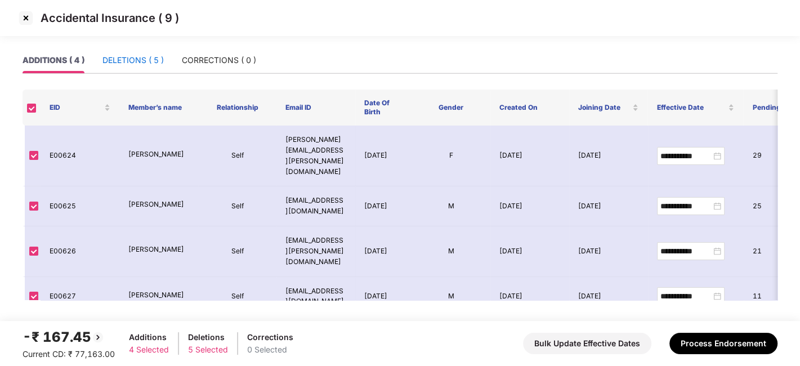
click at [136, 60] on div "DELETIONS ( 5 )" at bounding box center [132, 60] width 61 height 12
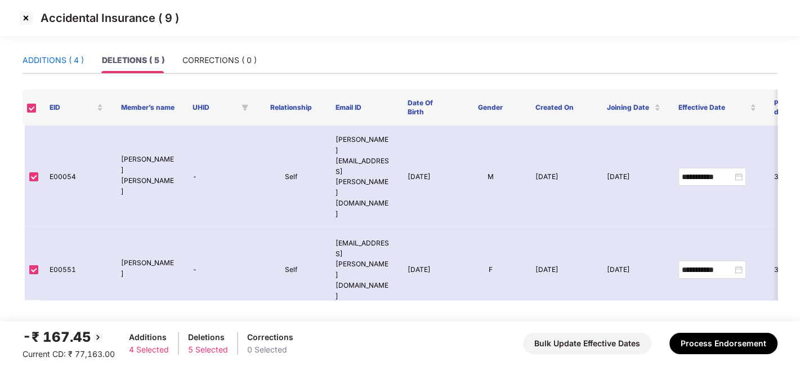
click at [50, 60] on div "ADDITIONS ( 4 )" at bounding box center [53, 60] width 61 height 12
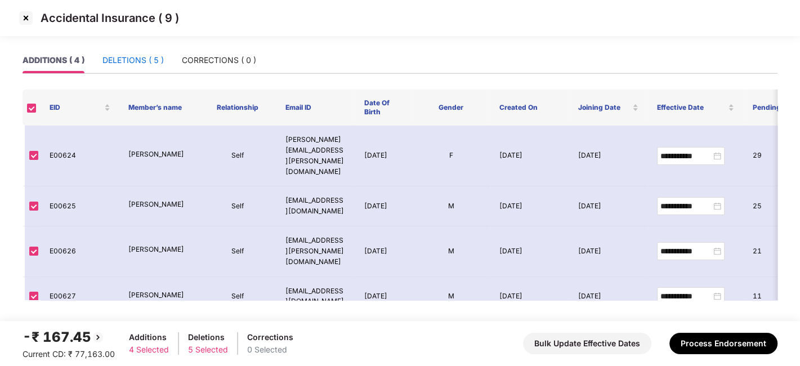
click at [126, 65] on div "DELETIONS ( 5 )" at bounding box center [132, 60] width 61 height 12
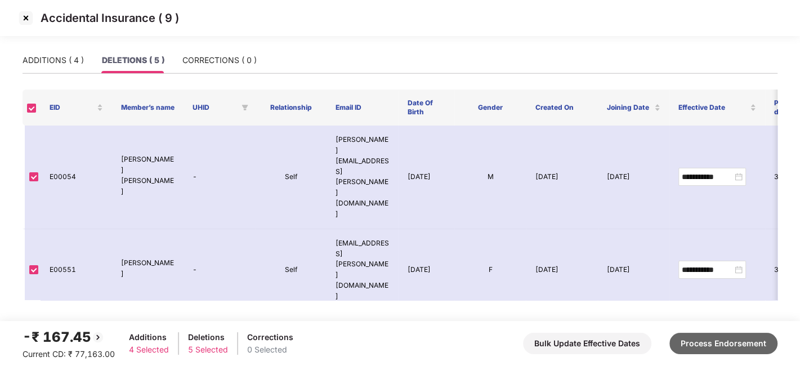
click at [709, 344] on button "Process Endorsement" at bounding box center [723, 343] width 108 height 21
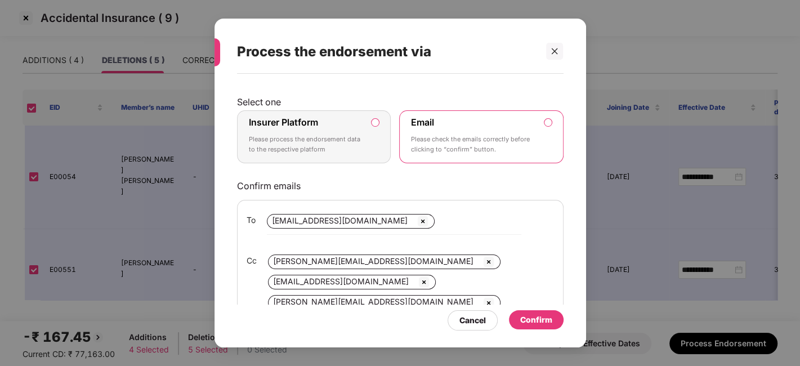
click at [357, 145] on p "Please process the endorsement data to the respective platform" at bounding box center [306, 145] width 115 height 20
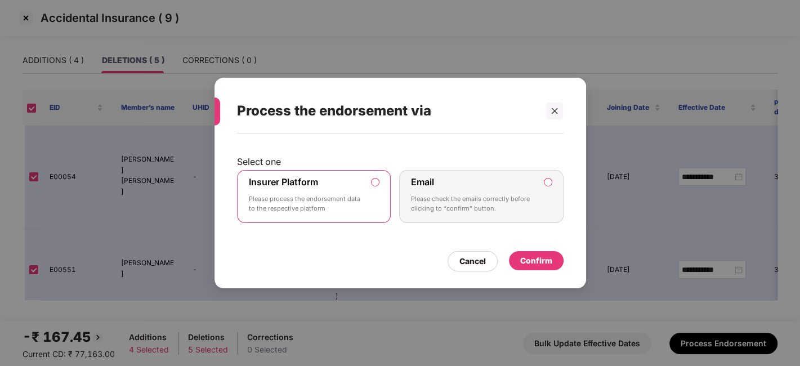
click at [539, 261] on div "Confirm" at bounding box center [536, 260] width 32 height 12
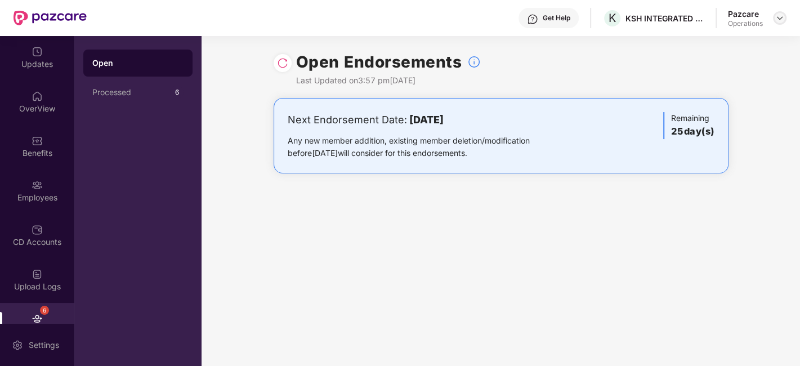
click at [781, 21] on img at bounding box center [779, 18] width 9 height 9
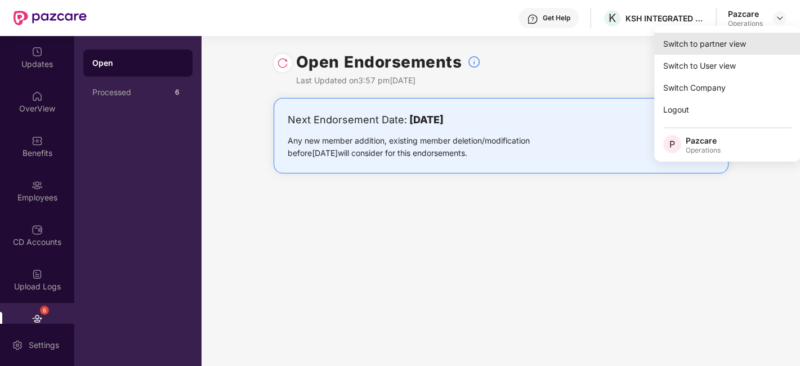
click at [720, 38] on div "Switch to partner view" at bounding box center [727, 44] width 146 height 22
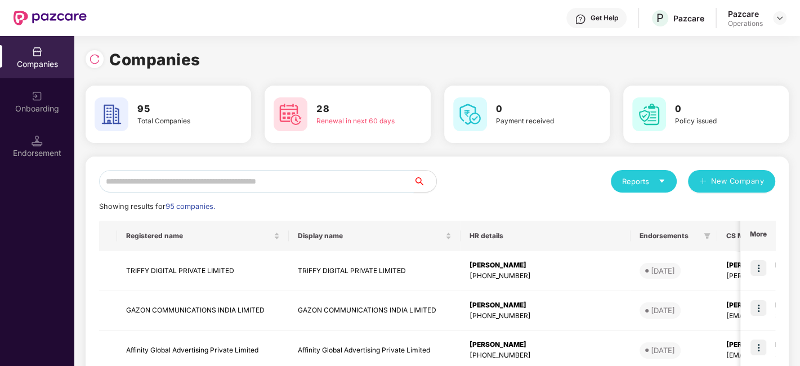
click at [329, 184] on input "text" at bounding box center [256, 181] width 315 height 23
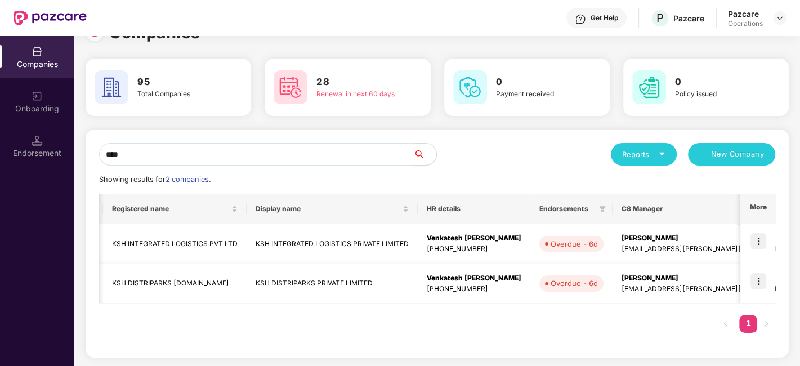
scroll to position [0, 15]
type input "***"
click at [757, 279] on img at bounding box center [758, 281] width 16 height 16
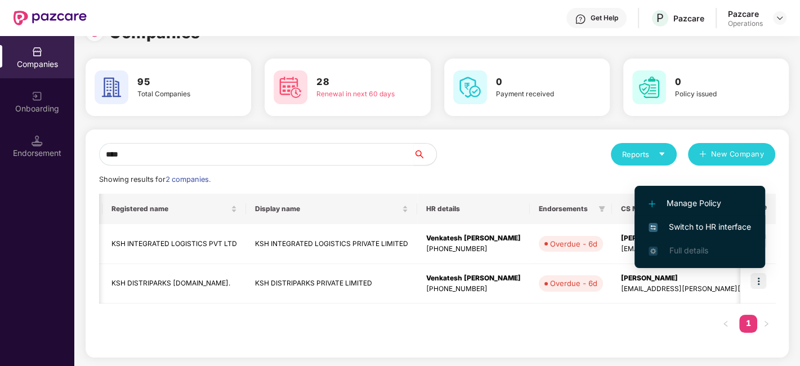
click at [683, 221] on span "Switch to HR interface" at bounding box center [699, 227] width 102 height 12
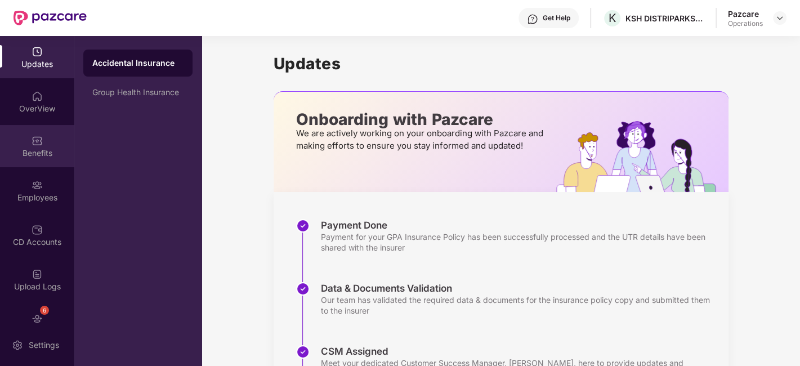
scroll to position [68, 0]
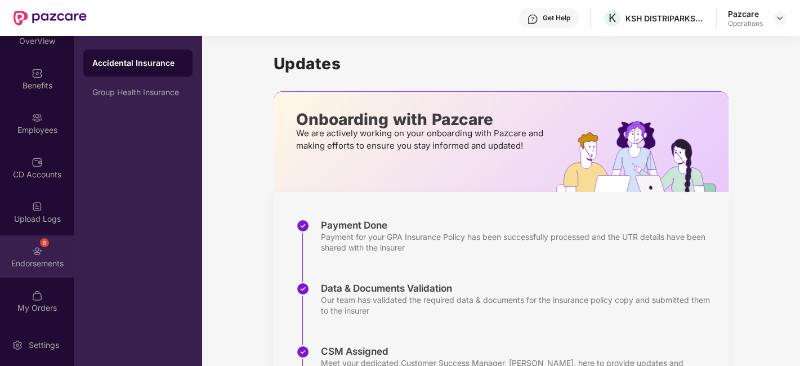
click at [24, 240] on div "6 Endorsements" at bounding box center [37, 256] width 74 height 42
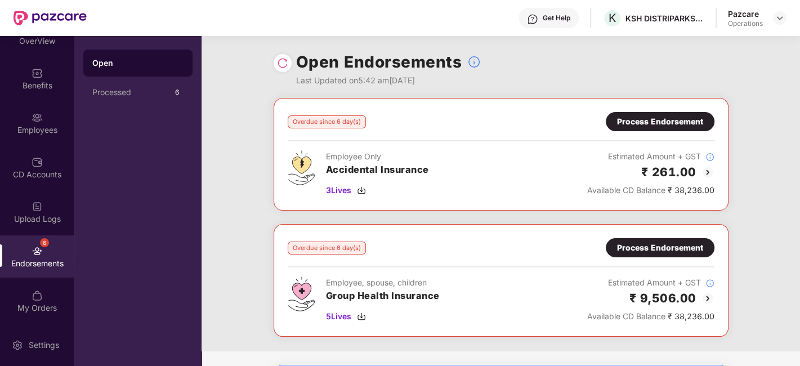
scroll to position [43, 0]
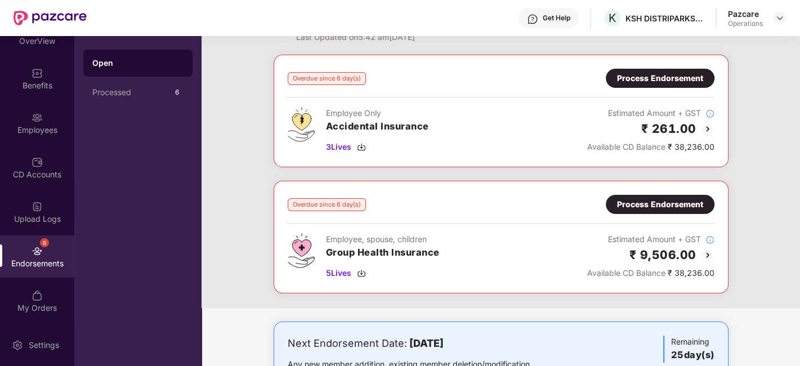
click at [655, 203] on div "Process Endorsement" at bounding box center [660, 204] width 86 height 12
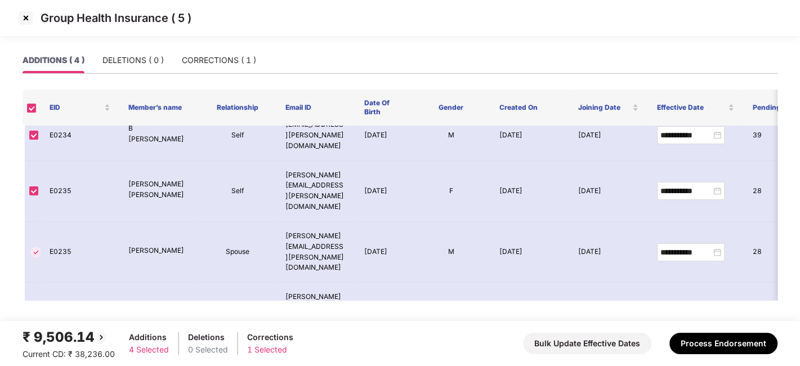
scroll to position [0, 0]
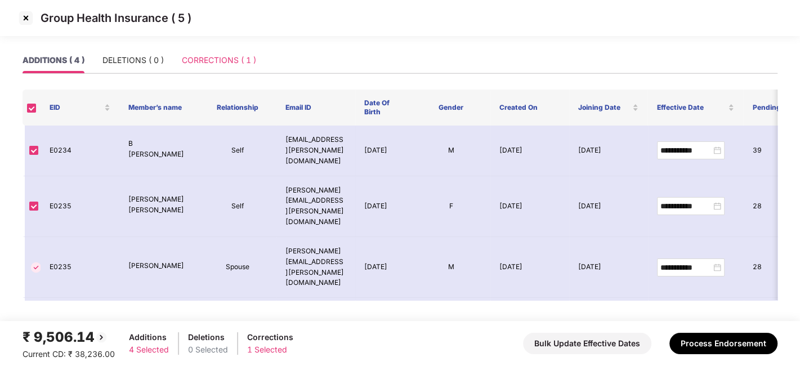
click at [225, 69] on div "CORRECTIONS ( 1 )" at bounding box center [219, 60] width 74 height 26
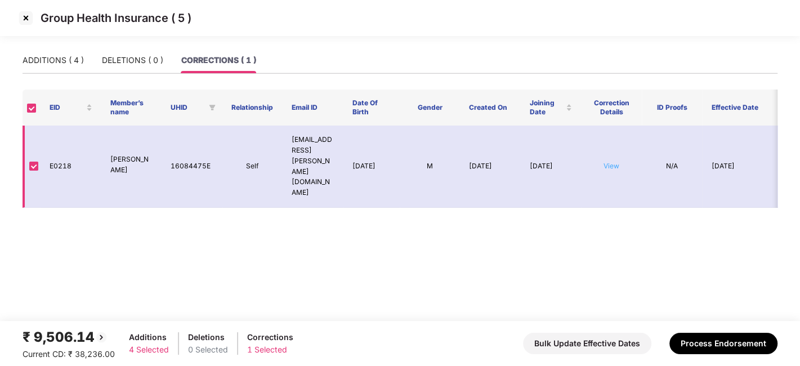
click at [612, 162] on link "View" at bounding box center [611, 166] width 16 height 8
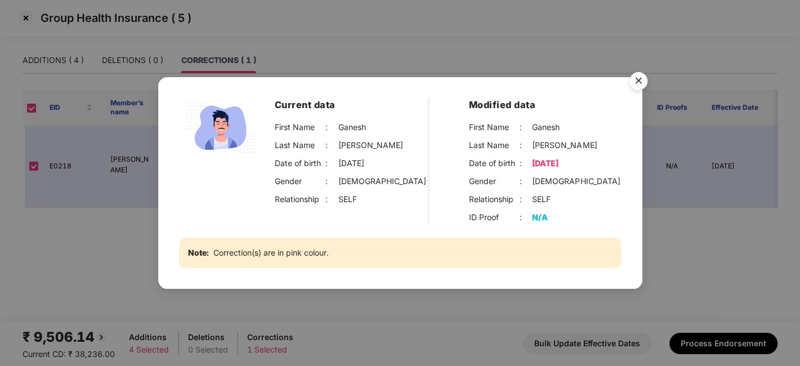
click at [634, 79] on img "Close" at bounding box center [638, 83] width 32 height 32
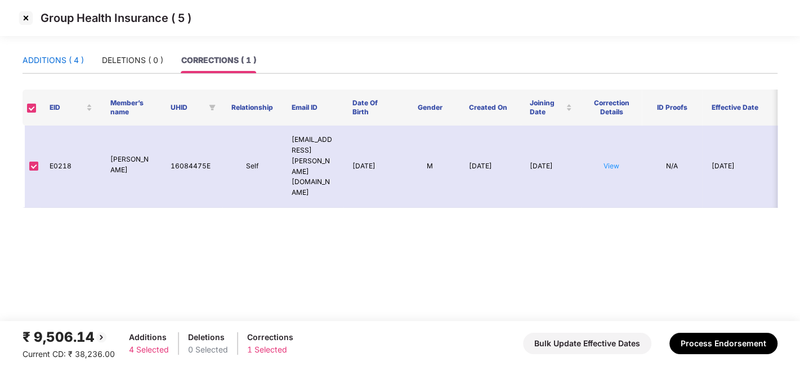
click at [66, 64] on div "ADDITIONS ( 4 )" at bounding box center [53, 60] width 61 height 12
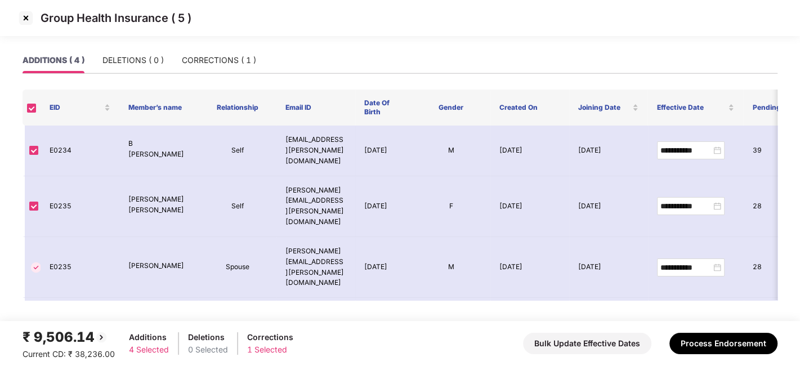
click at [23, 17] on img at bounding box center [26, 18] width 18 height 18
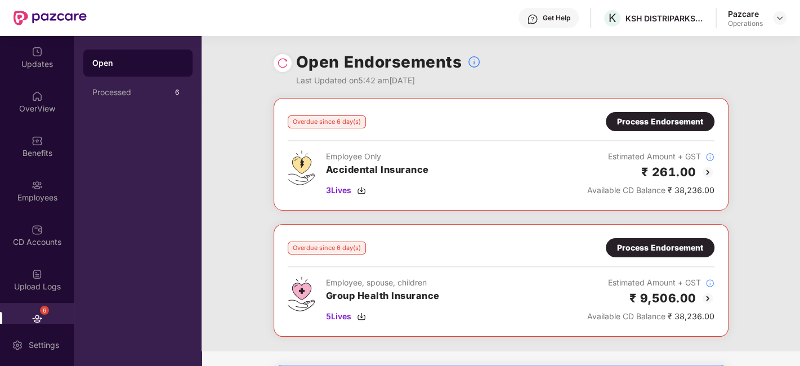
scroll to position [95, 0]
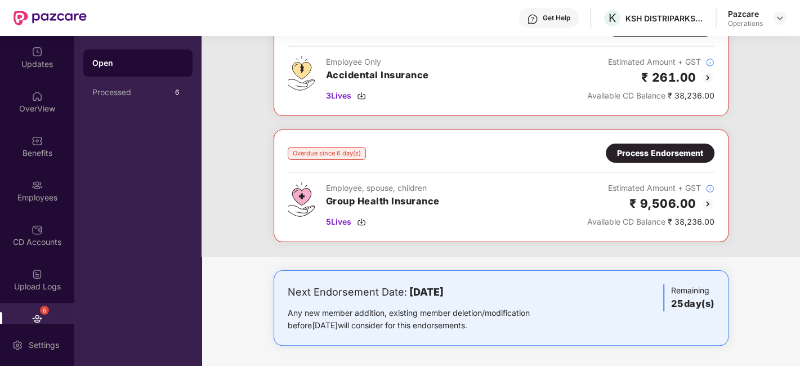
click at [651, 150] on div "Process Endorsement" at bounding box center [660, 153] width 86 height 12
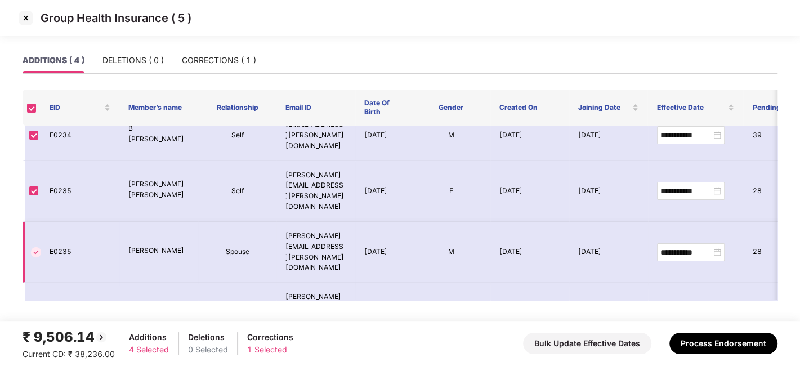
scroll to position [0, 0]
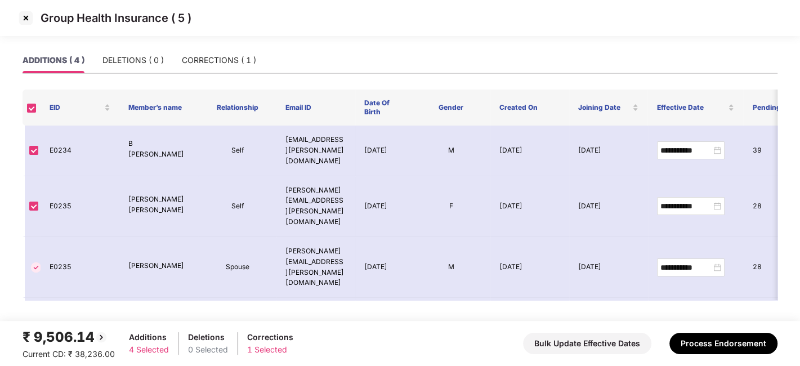
click at [27, 12] on img at bounding box center [26, 18] width 18 height 18
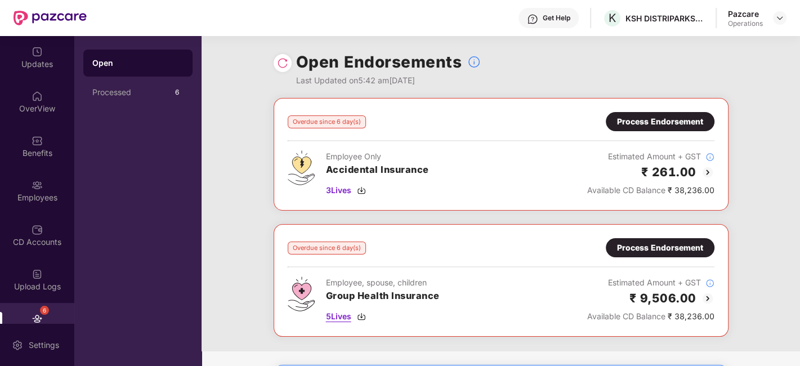
click at [341, 319] on span "5 Lives" at bounding box center [338, 316] width 25 height 12
click at [622, 249] on div "Process Endorsement" at bounding box center [660, 247] width 86 height 12
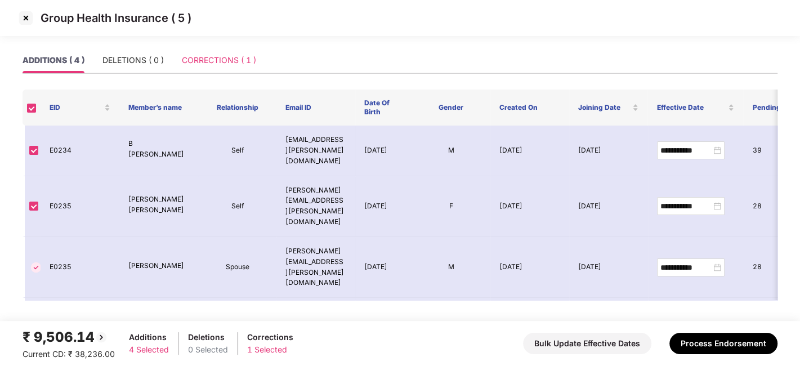
click at [209, 68] on div "CORRECTIONS ( 1 )" at bounding box center [219, 60] width 74 height 26
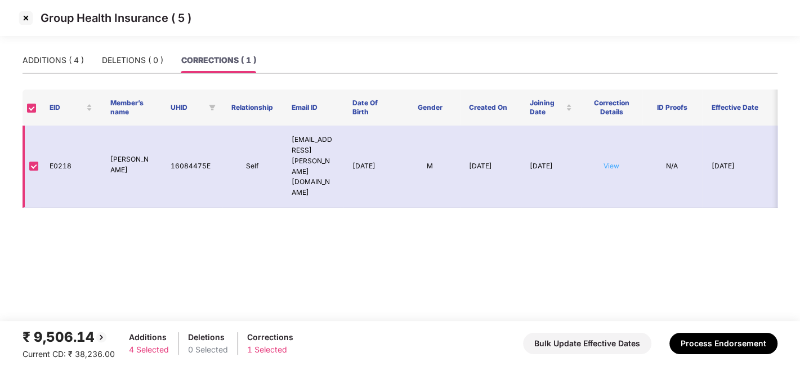
click at [611, 162] on link "View" at bounding box center [611, 166] width 16 height 8
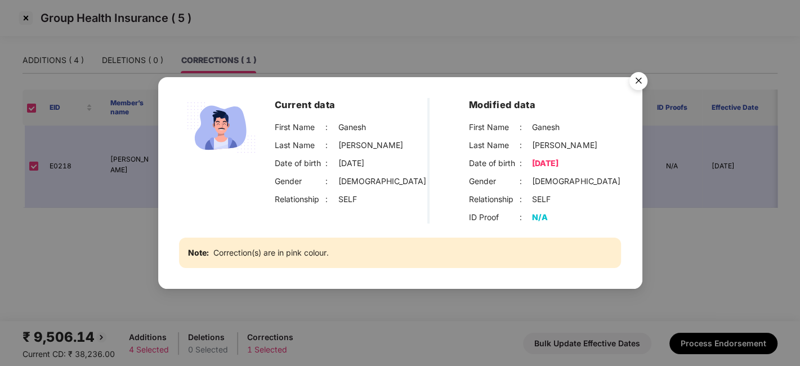
click at [637, 78] on img "Close" at bounding box center [638, 83] width 32 height 32
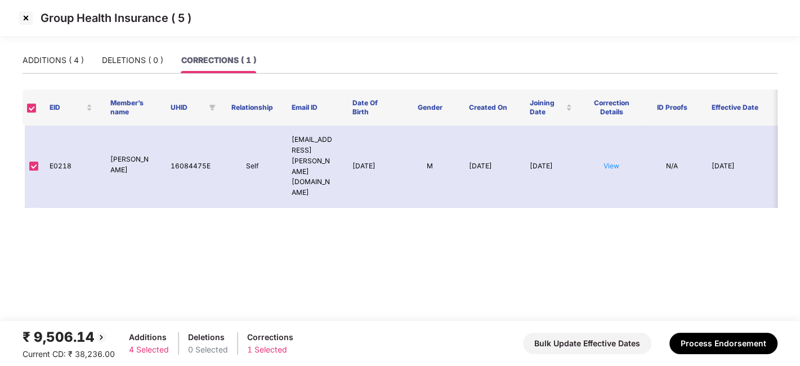
click at [23, 20] on img at bounding box center [26, 18] width 18 height 18
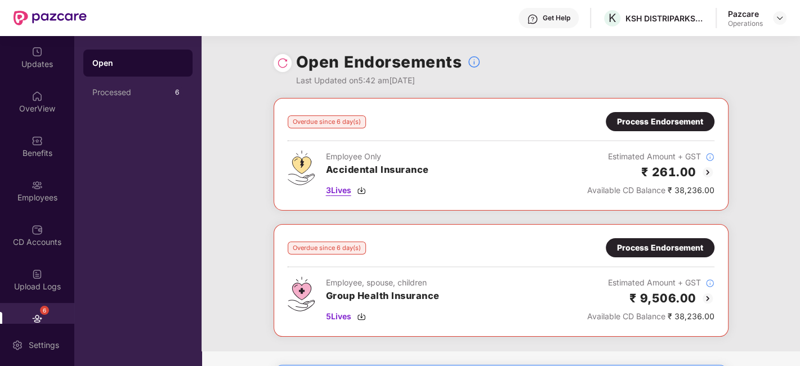
click at [339, 192] on span "3 Lives" at bounding box center [338, 190] width 25 height 12
click at [645, 117] on div "Process Endorsement" at bounding box center [660, 121] width 86 height 12
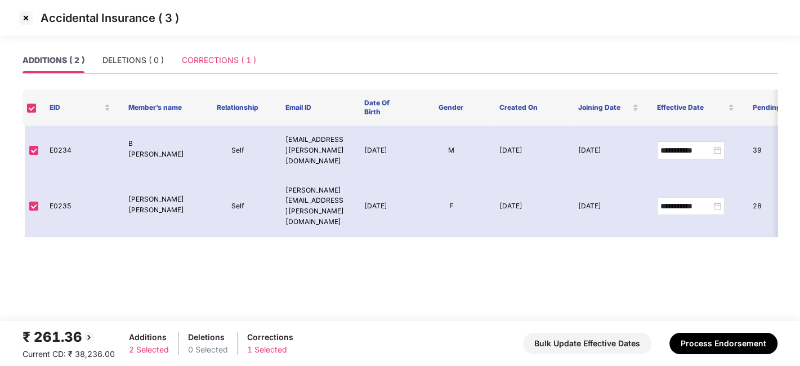
click at [215, 71] on div "CORRECTIONS ( 1 )" at bounding box center [219, 60] width 74 height 26
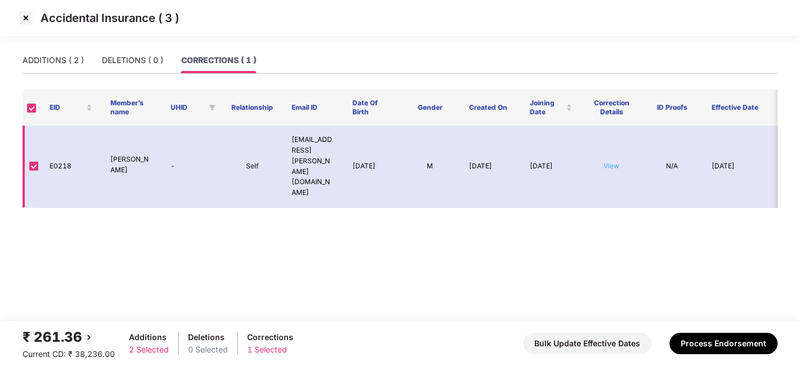
click at [610, 162] on link "View" at bounding box center [611, 166] width 16 height 8
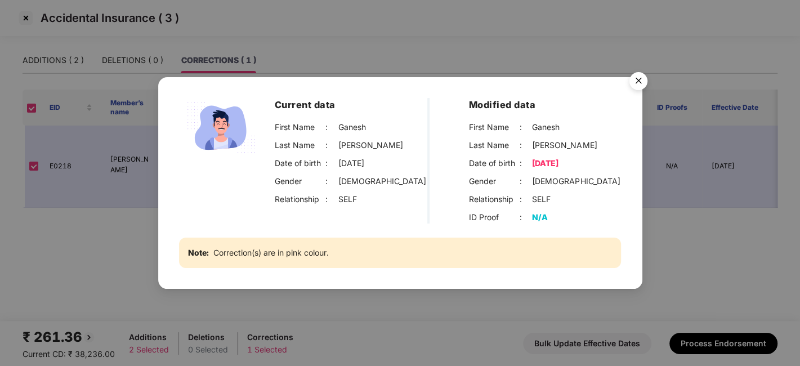
click at [637, 79] on img "Close" at bounding box center [638, 83] width 32 height 32
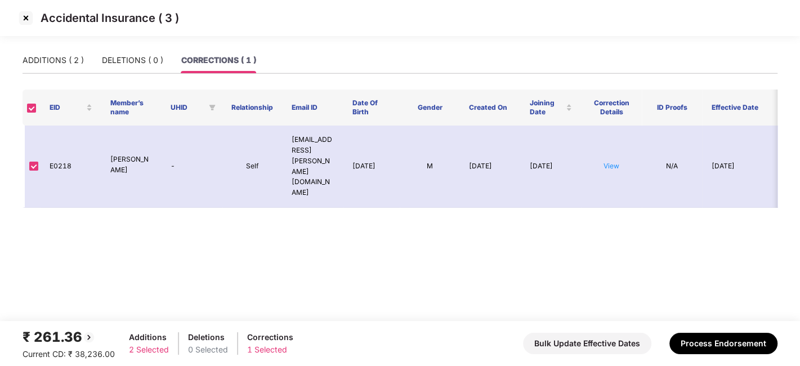
click at [24, 17] on img at bounding box center [26, 18] width 18 height 18
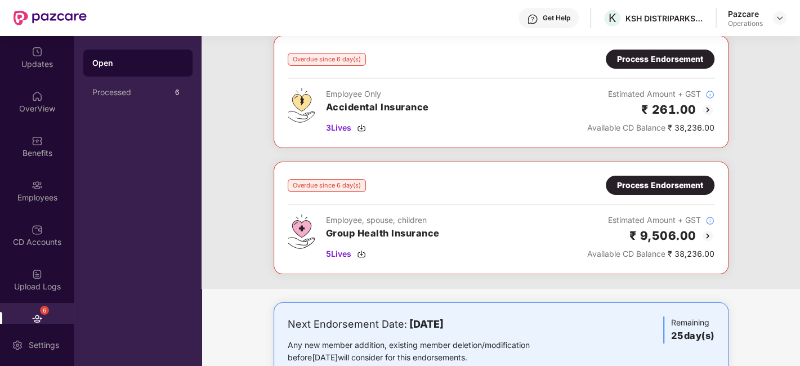
scroll to position [74, 0]
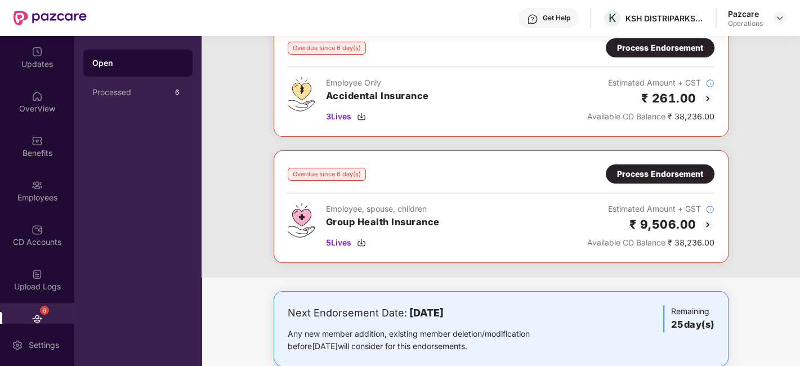
click at [643, 166] on div "Process Endorsement" at bounding box center [660, 173] width 109 height 19
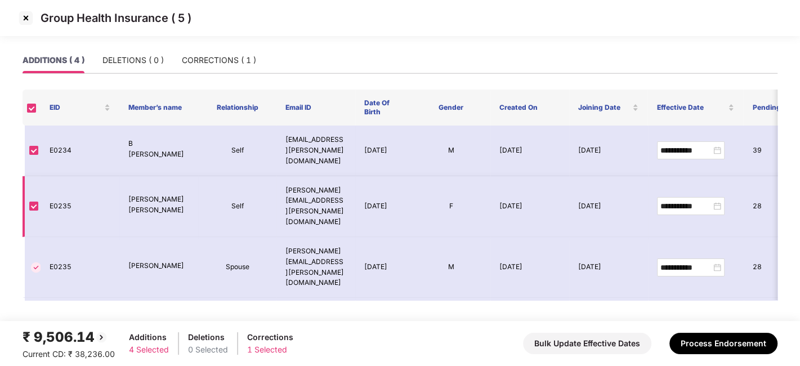
scroll to position [15, 0]
